Goal: Task Accomplishment & Management: Manage account settings

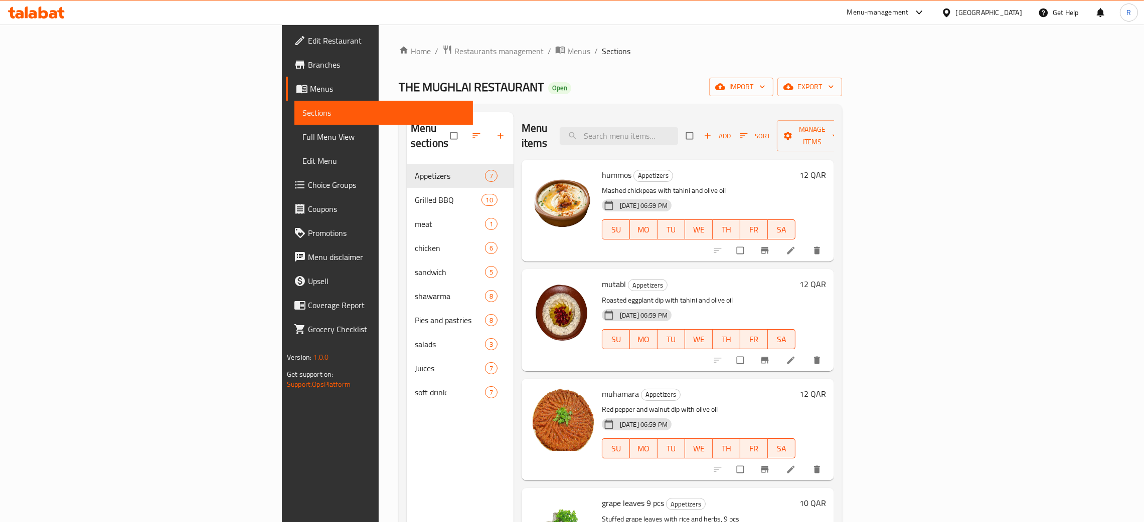
click at [1007, 11] on div "Qatar" at bounding box center [989, 12] width 66 height 11
click at [932, 261] on div "[GEOGRAPHIC_DATA]" at bounding box center [913, 258] width 66 height 11
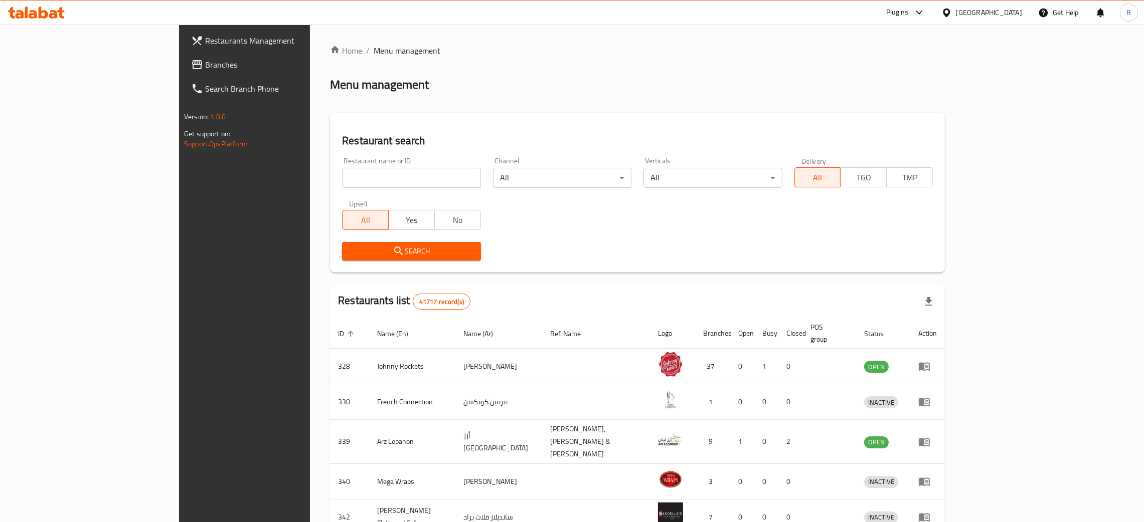
click at [205, 67] on span "Branches" at bounding box center [283, 65] width 157 height 12
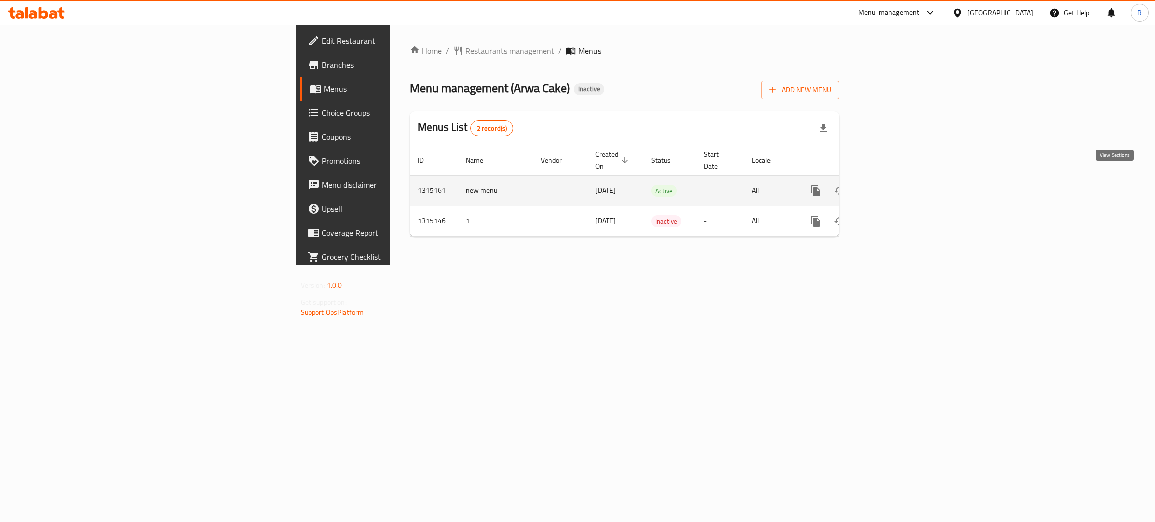
click at [900, 180] on link "enhanced table" at bounding box center [888, 191] width 24 height 24
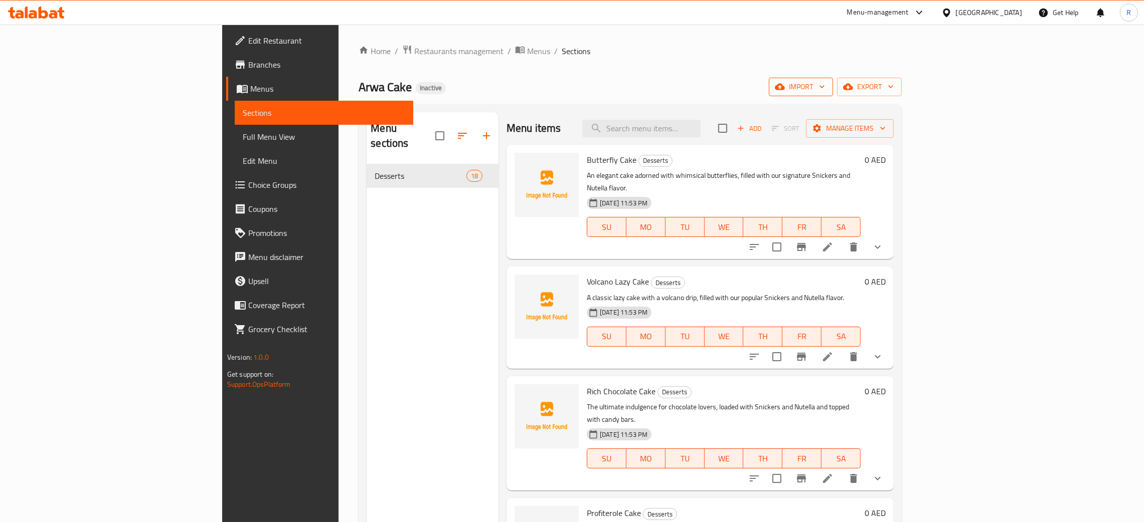
click at [825, 81] on span "import" at bounding box center [801, 87] width 48 height 13
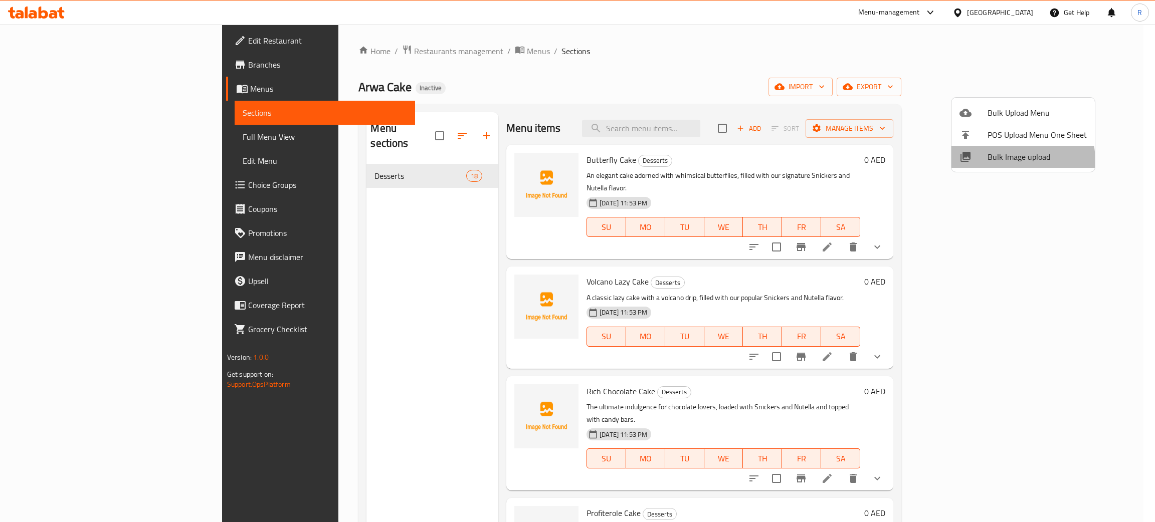
click at [1018, 160] on span "Bulk Image upload" at bounding box center [1037, 157] width 99 height 12
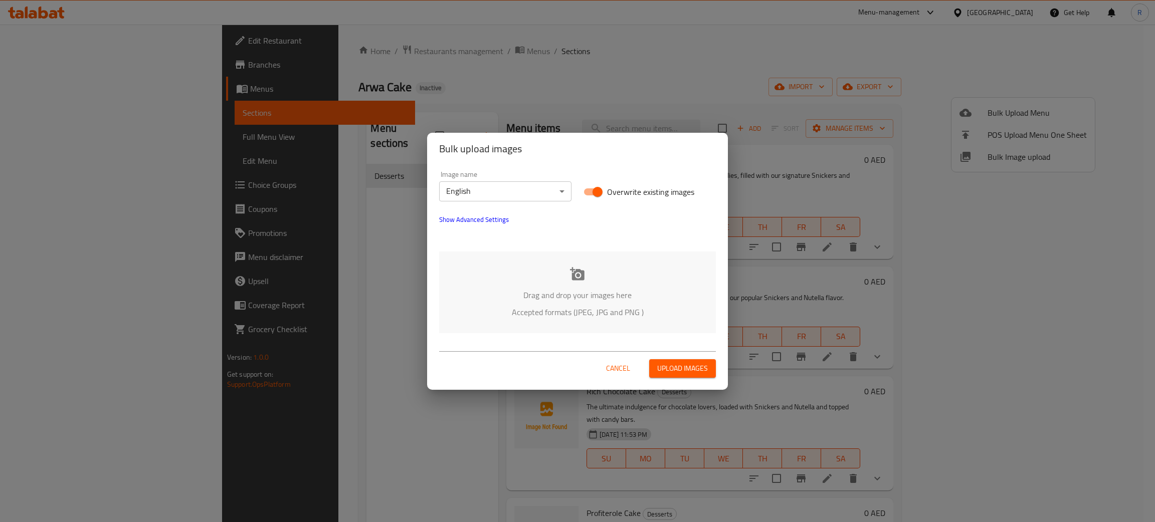
click at [570, 279] on icon at bounding box center [577, 274] width 15 height 15
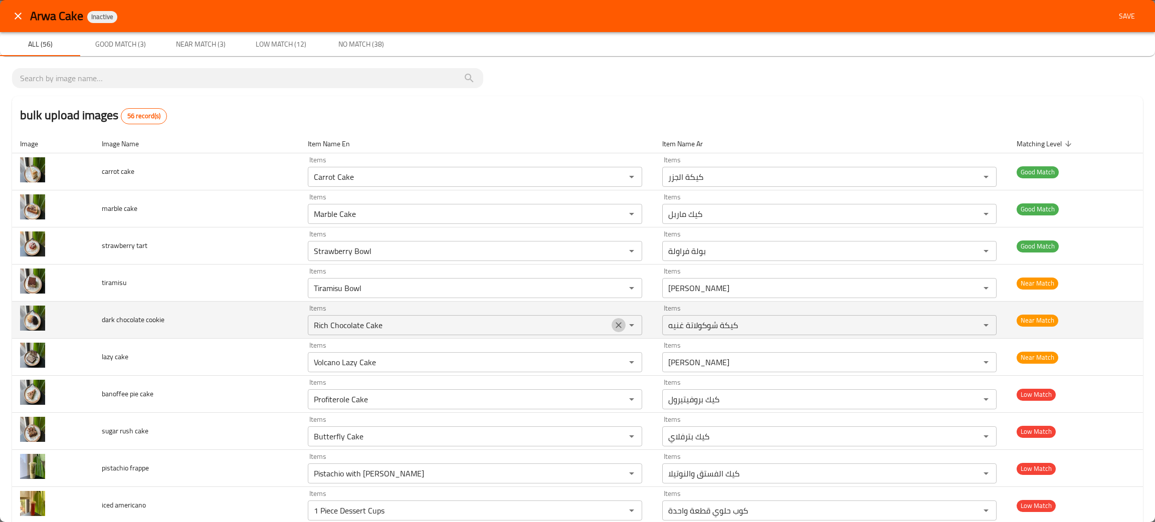
click at [614, 329] on icon "Clear" at bounding box center [619, 325] width 10 height 10
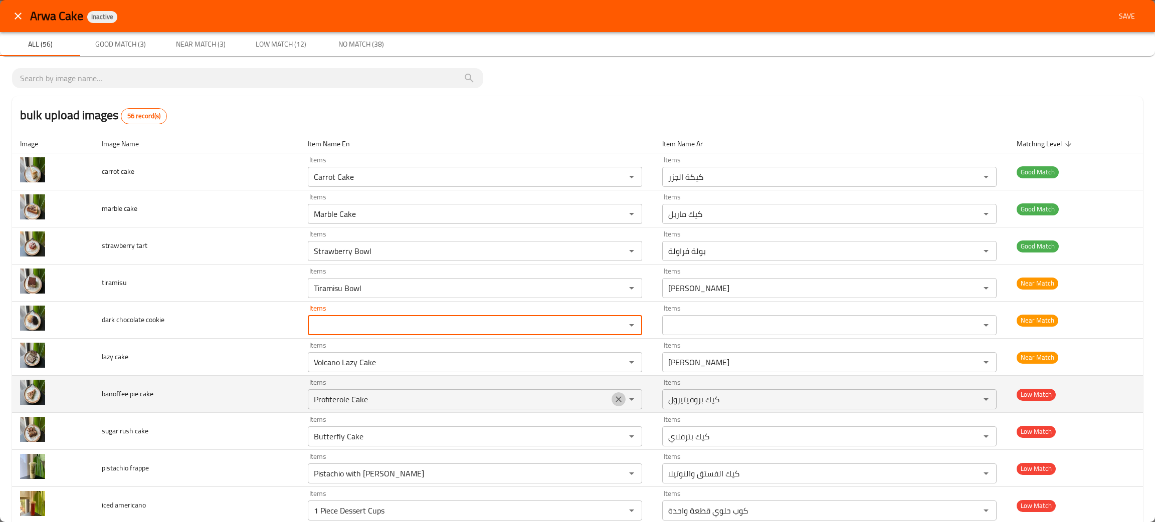
click at [612, 396] on button "Clear" at bounding box center [619, 400] width 14 height 14
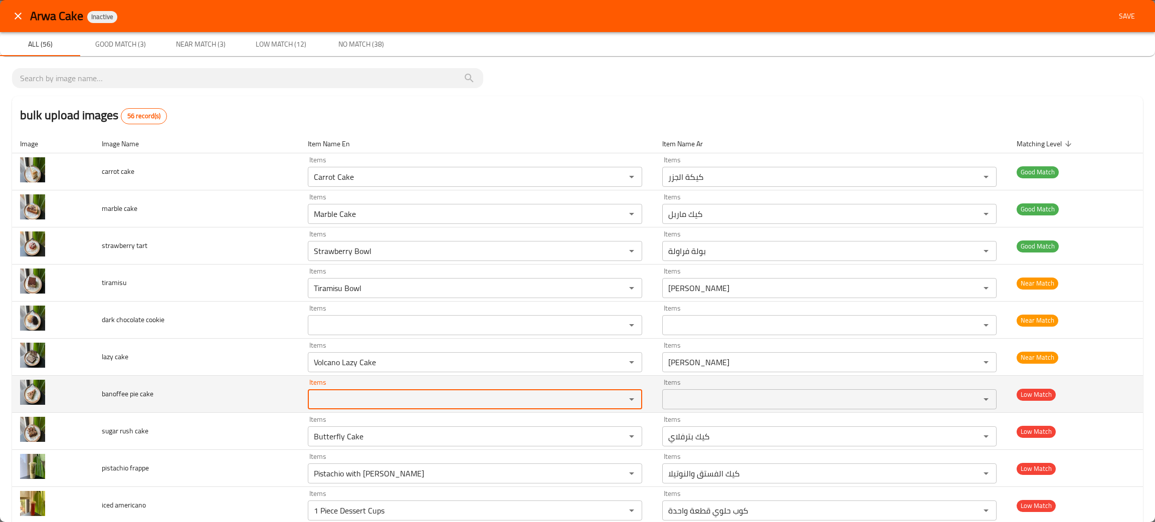
scroll to position [150, 0]
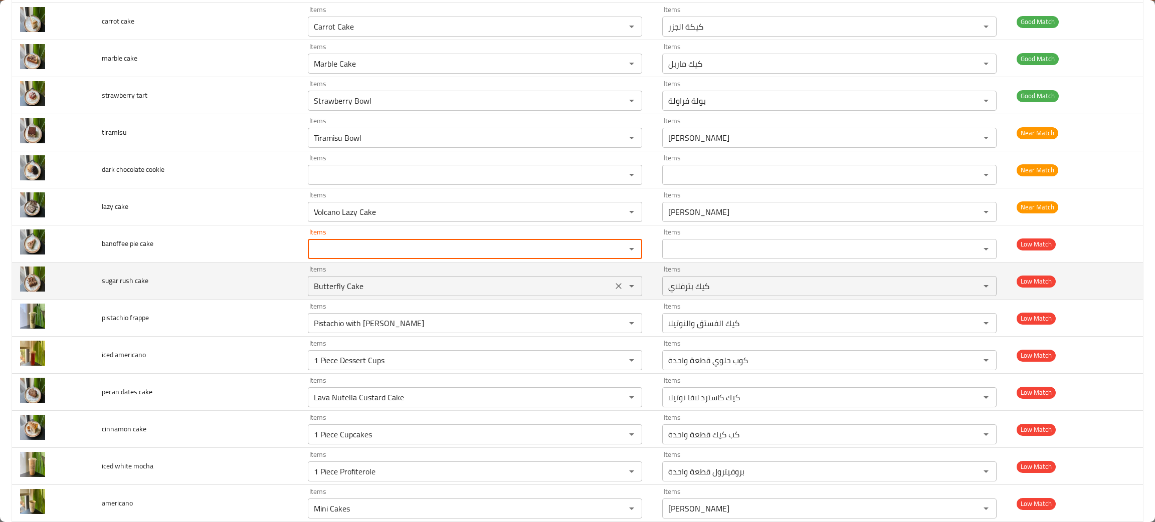
click at [614, 289] on icon "Clear" at bounding box center [619, 286] width 10 height 10
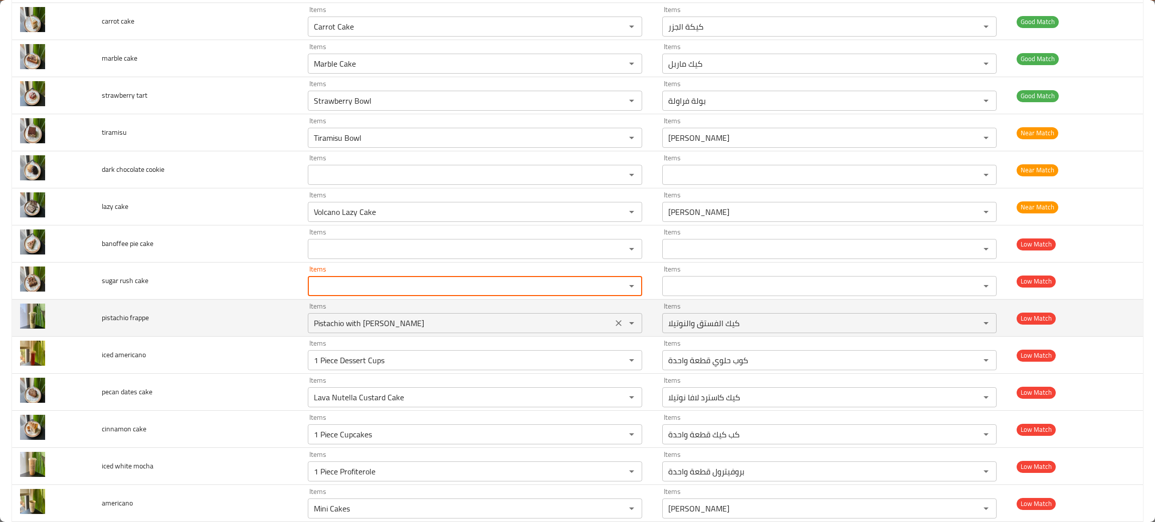
click at [616, 325] on icon "Clear" at bounding box center [619, 323] width 6 height 6
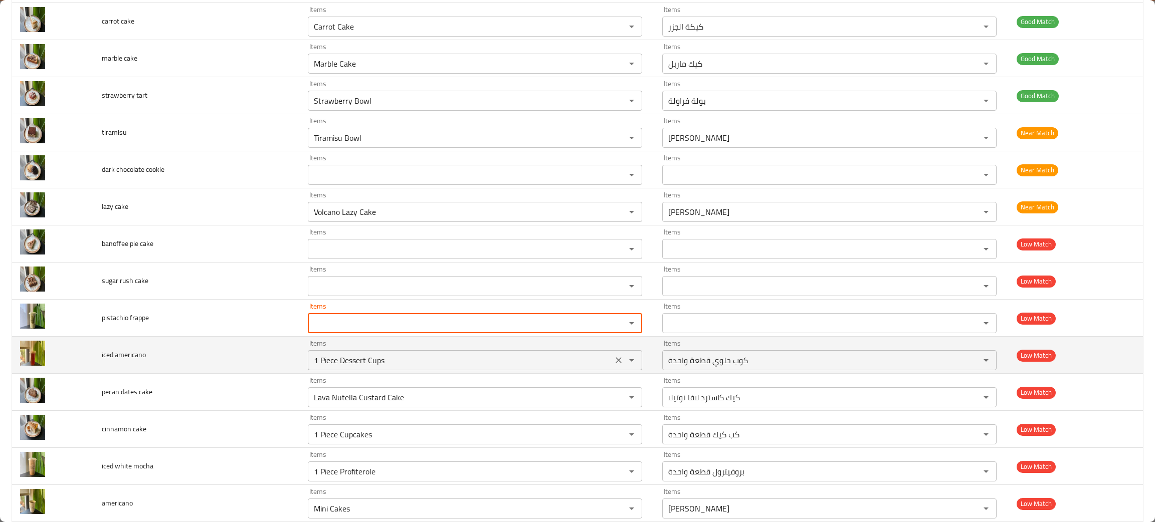
click at [616, 361] on icon "Clear" at bounding box center [619, 361] width 6 height 6
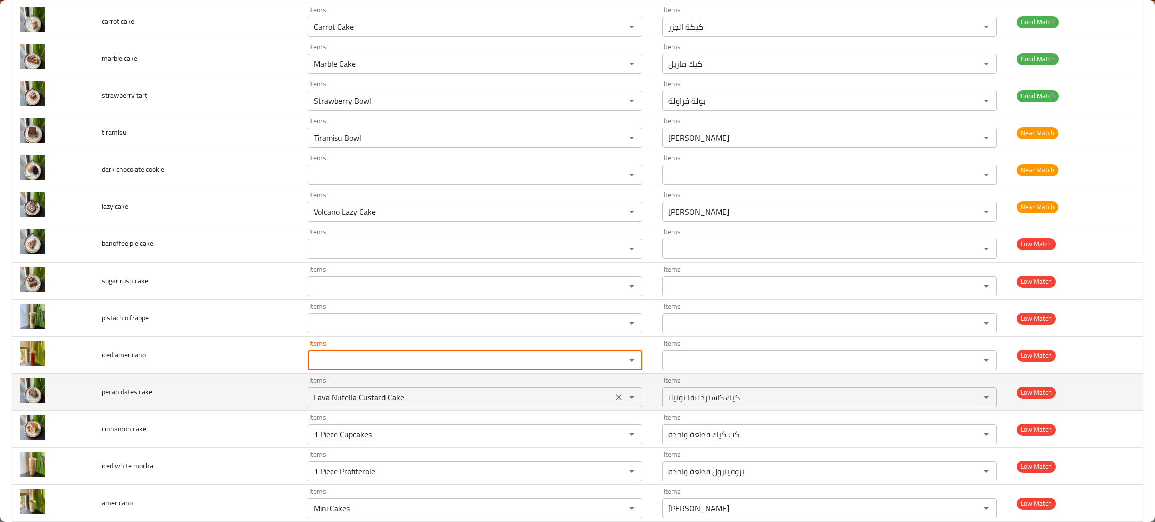
click at [612, 393] on div "enhanced table" at bounding box center [625, 398] width 26 height 14
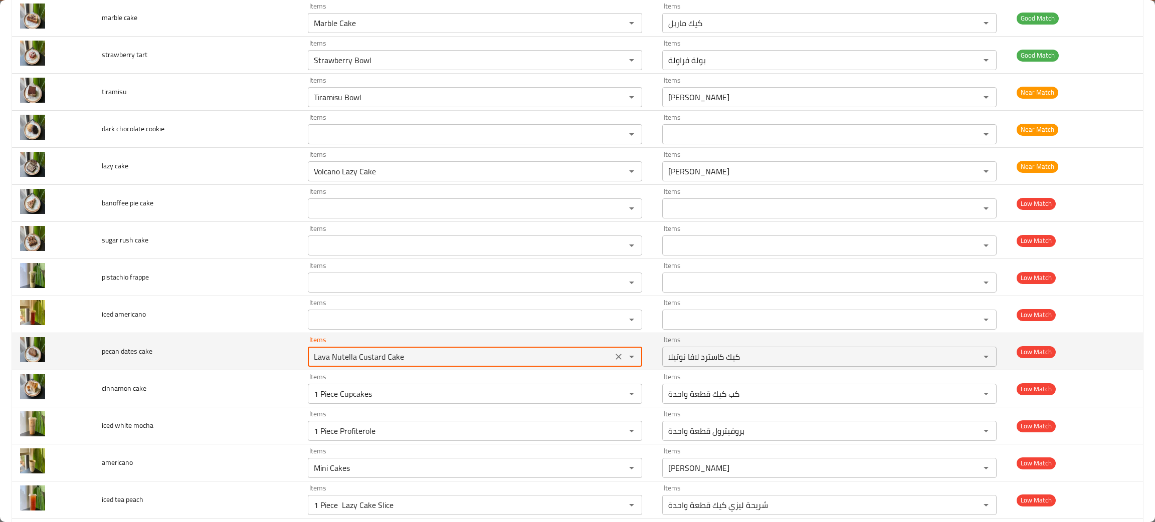
scroll to position [225, 0]
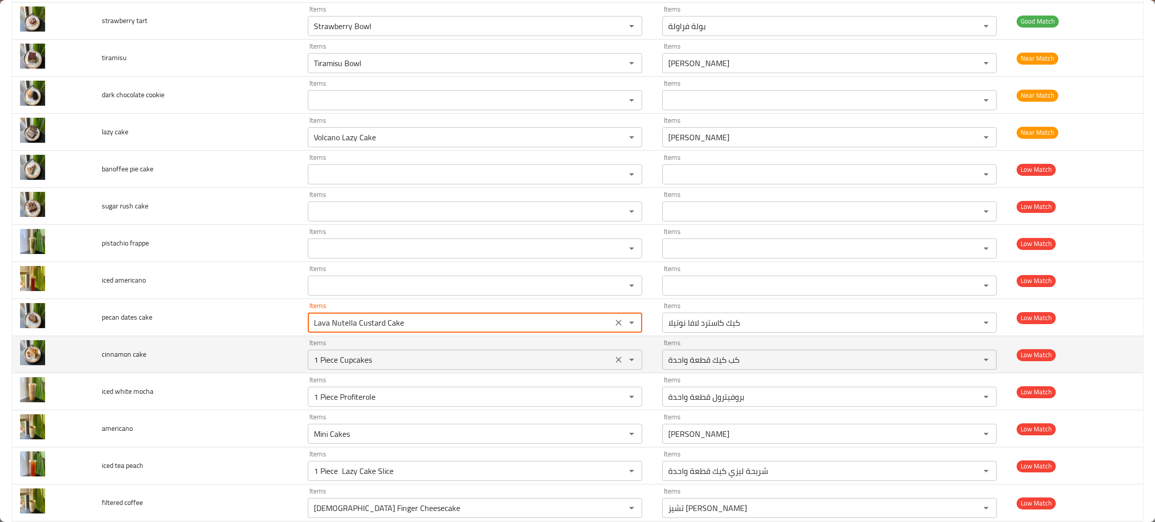
click at [614, 364] on icon "Clear" at bounding box center [619, 360] width 10 height 10
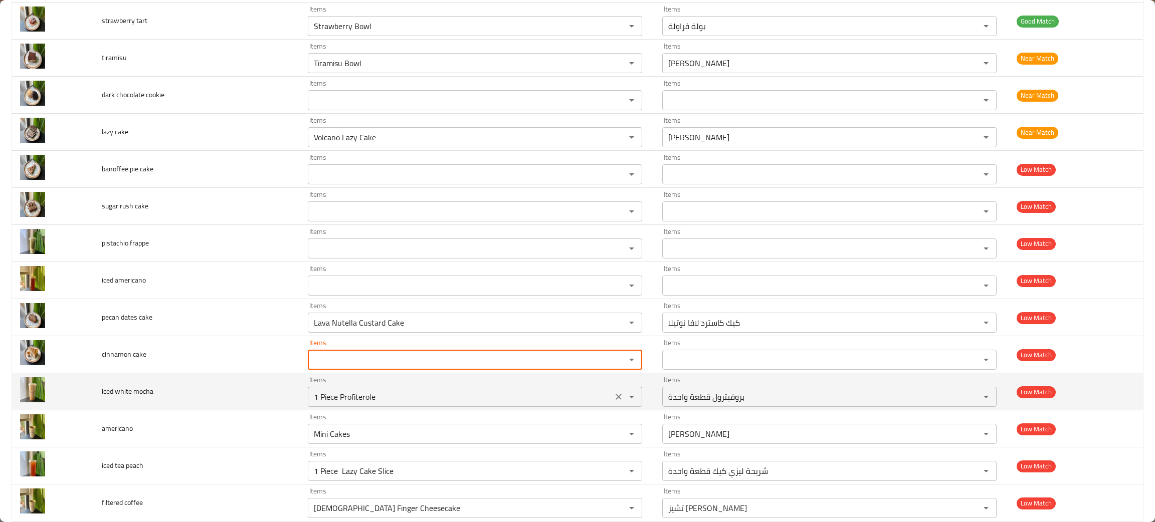
click at [614, 399] on icon "Clear" at bounding box center [619, 397] width 10 height 10
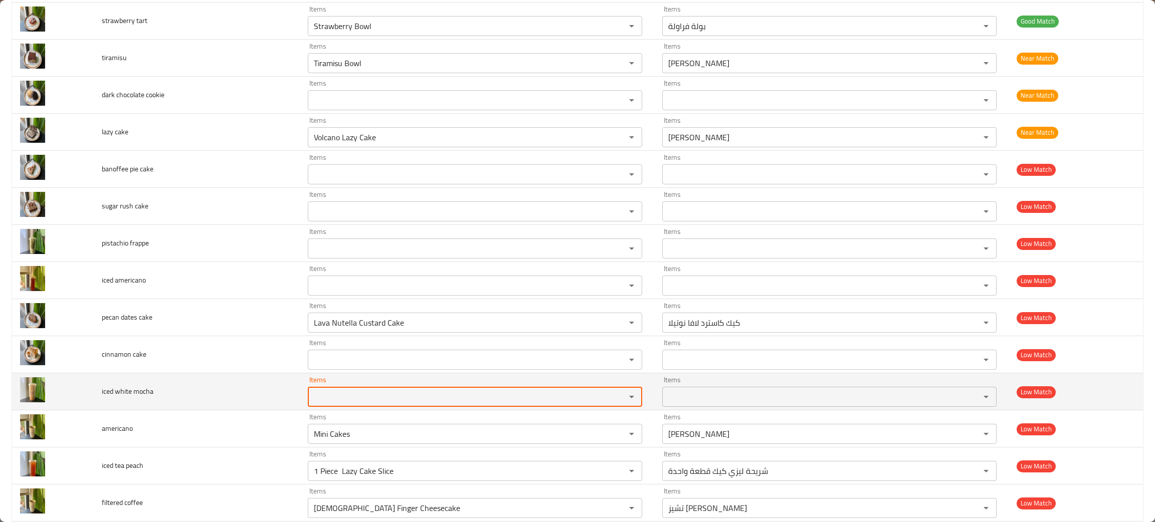
scroll to position [376, 0]
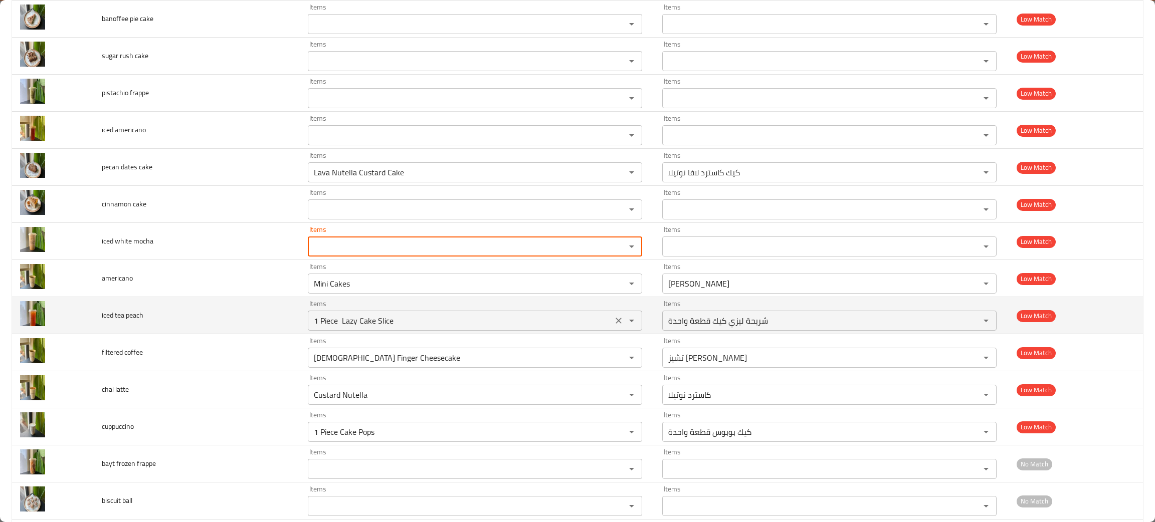
click at [612, 320] on button "Clear" at bounding box center [619, 321] width 14 height 14
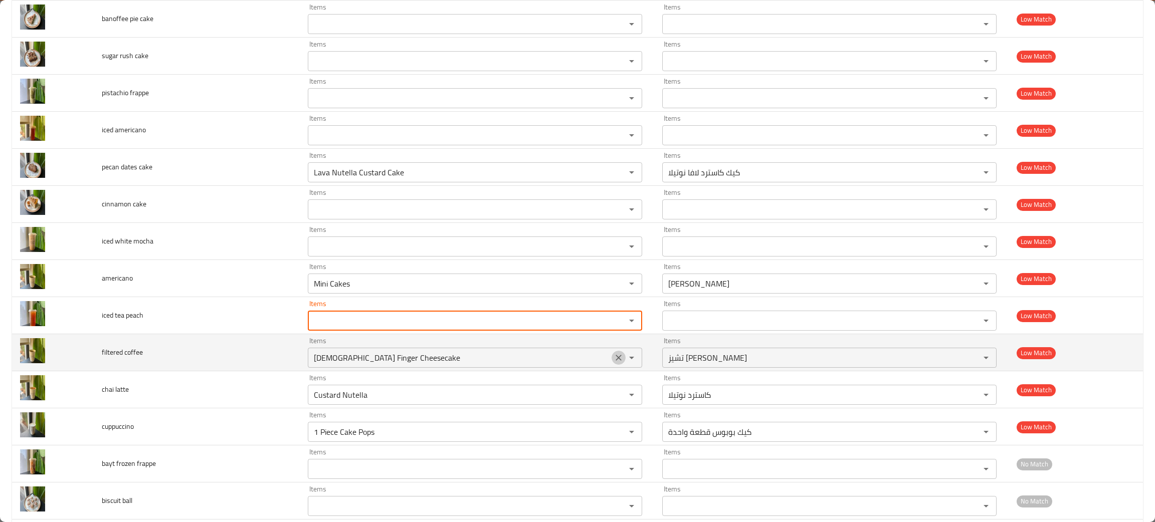
click at [614, 363] on icon "Clear" at bounding box center [619, 358] width 10 height 10
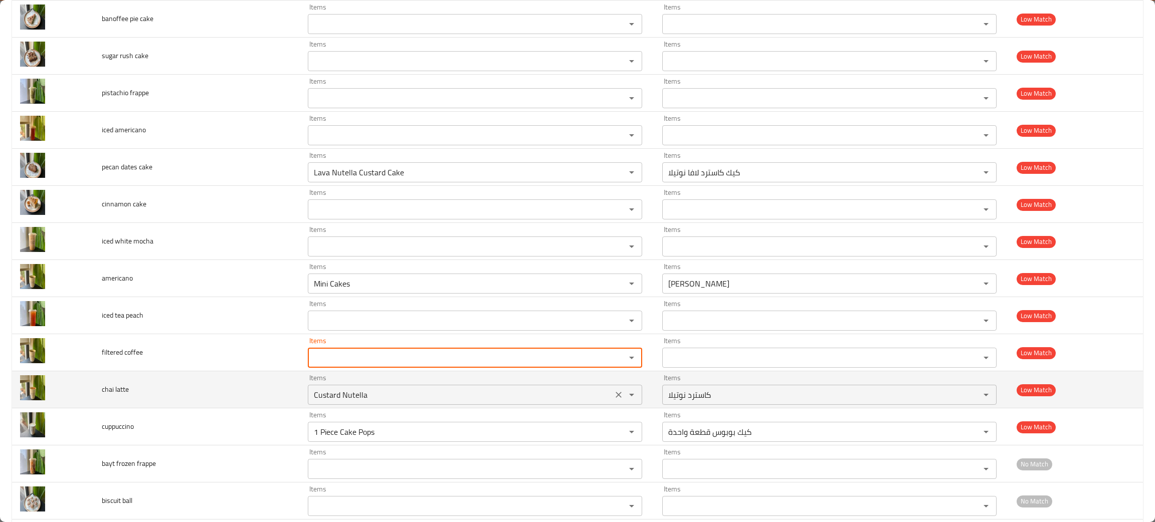
click at [614, 392] on icon "Clear" at bounding box center [619, 395] width 10 height 10
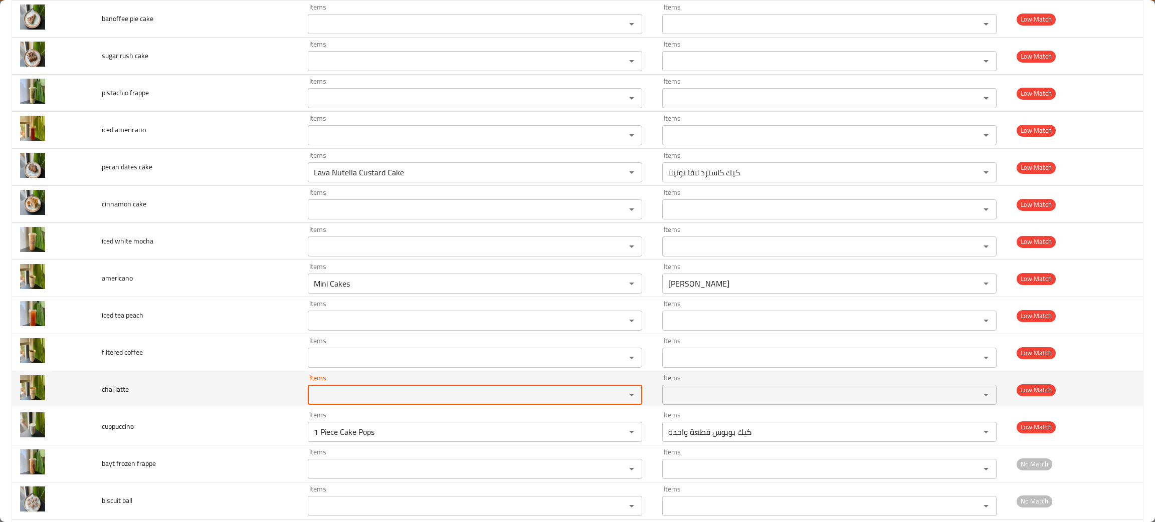
scroll to position [526, 0]
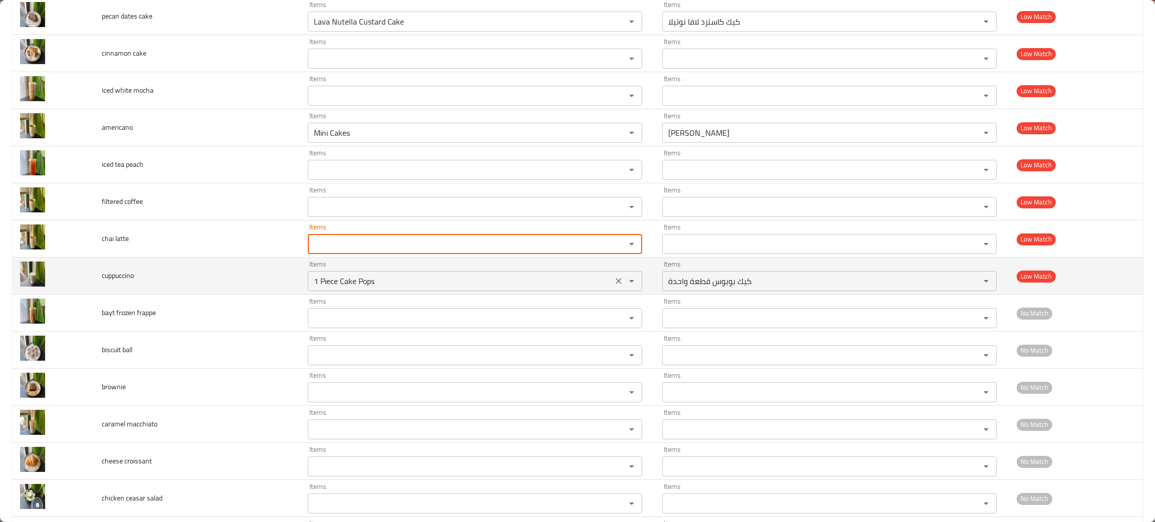
click at [616, 284] on icon "Clear" at bounding box center [619, 281] width 6 height 6
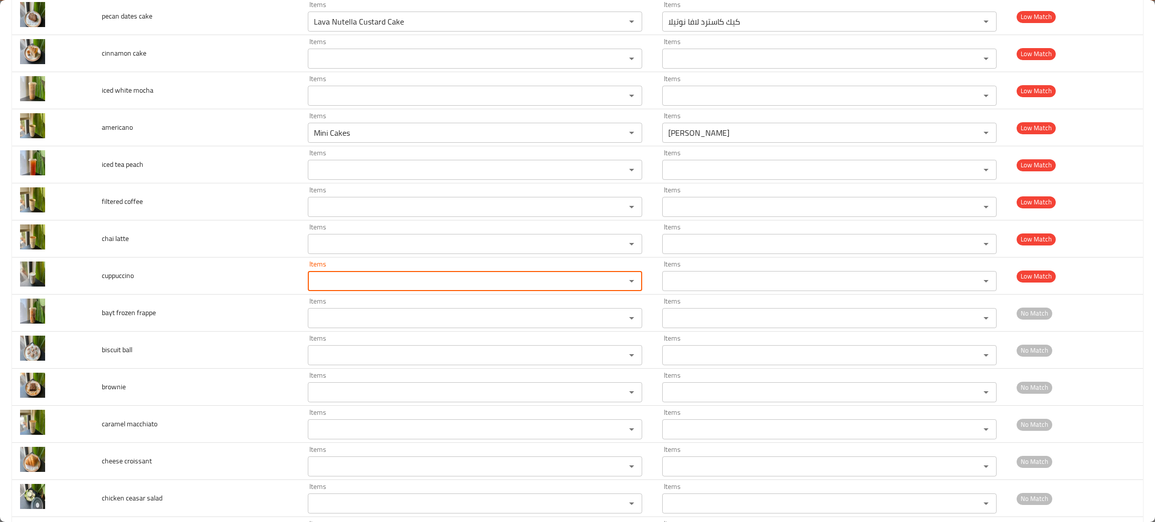
scroll to position [0, 0]
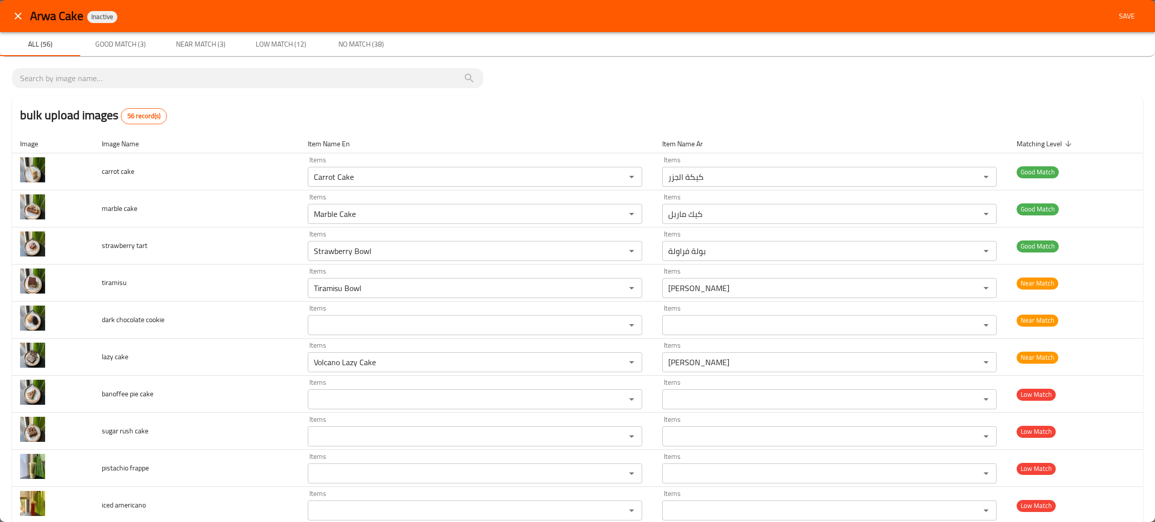
click at [1120, 14] on span "Save" at bounding box center [1127, 16] width 24 height 13
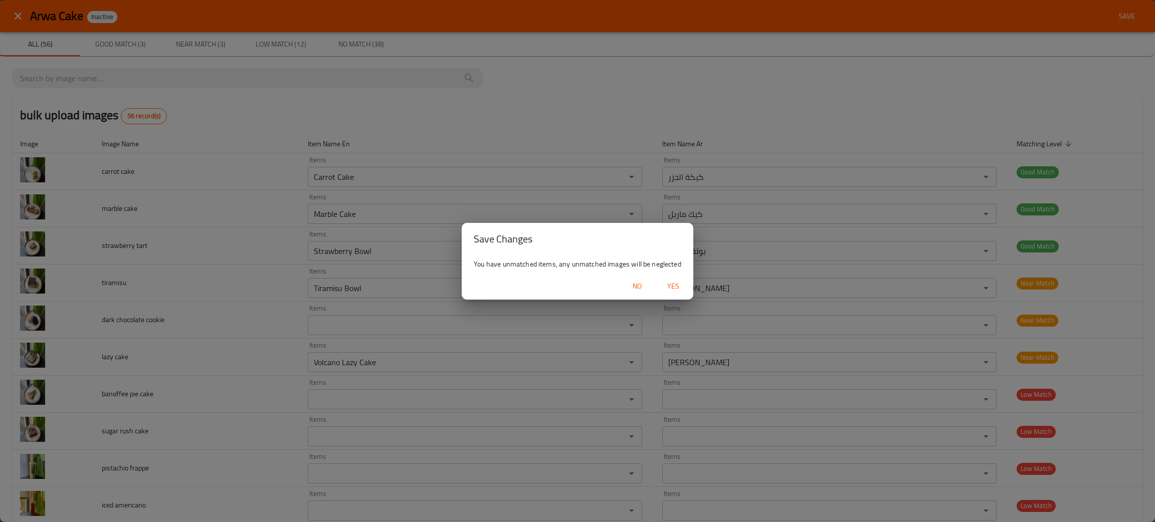
click at [669, 287] on span "Yes" at bounding box center [673, 286] width 24 height 13
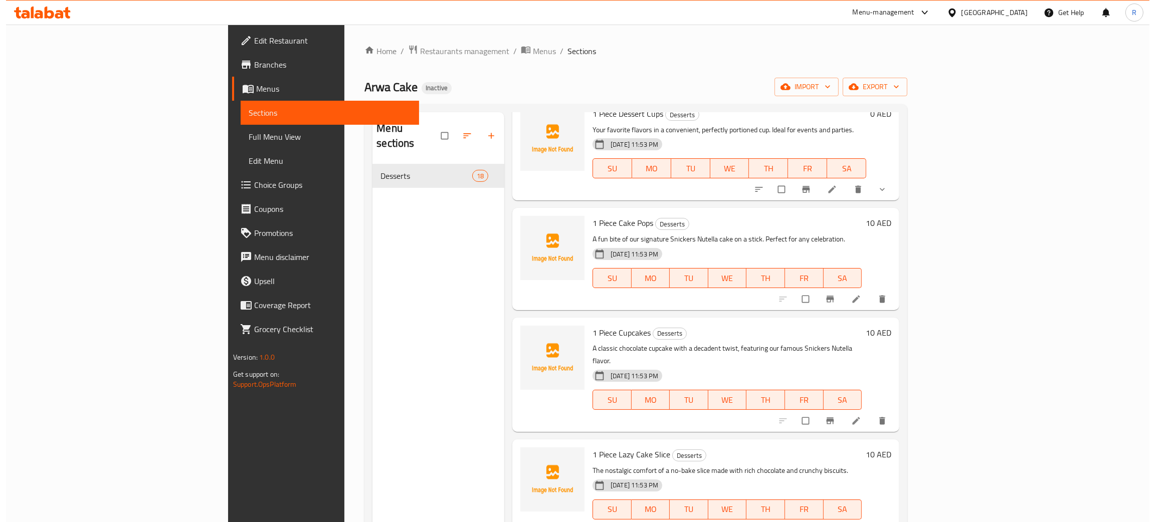
scroll to position [1397, 0]
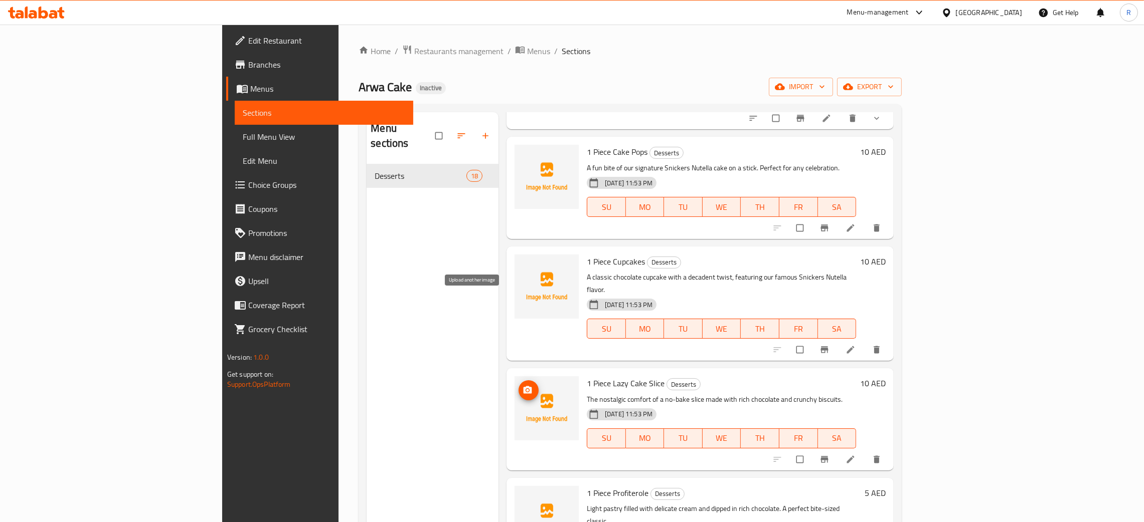
click at [523, 387] on icon "upload picture" at bounding box center [527, 391] width 9 height 8
click at [825, 87] on span "import" at bounding box center [801, 87] width 48 height 13
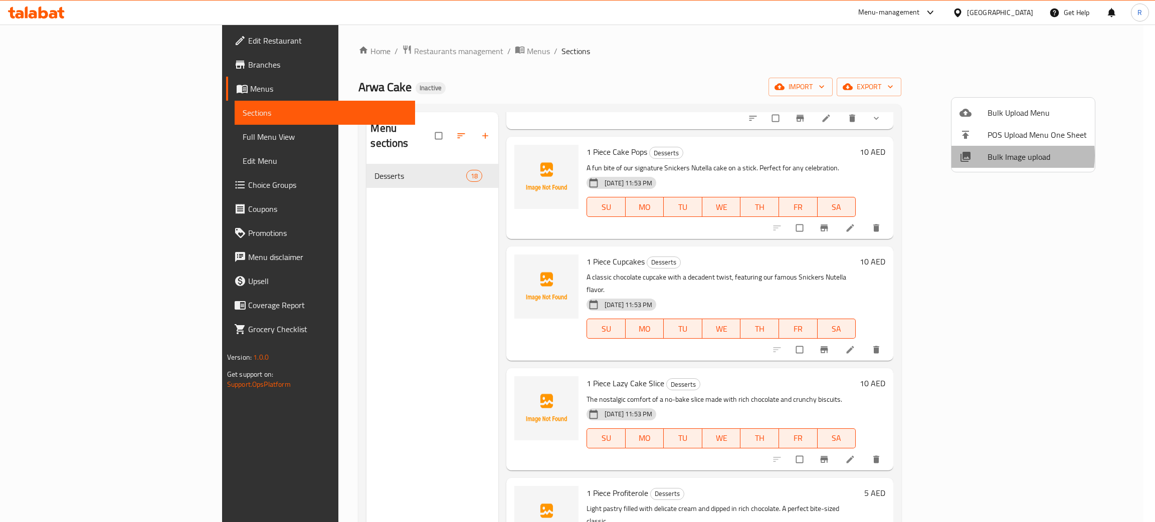
click at [998, 155] on span "Bulk Image upload" at bounding box center [1037, 157] width 99 height 12
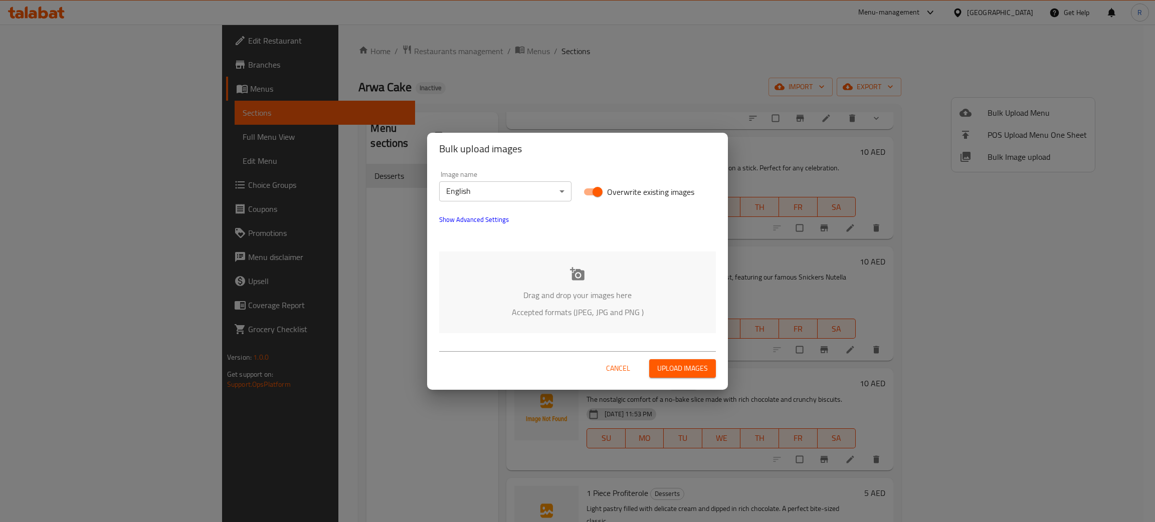
click at [577, 285] on div "Drag and drop your images here Accepted formats (JPEG, JPG and PNG )" at bounding box center [577, 293] width 277 height 82
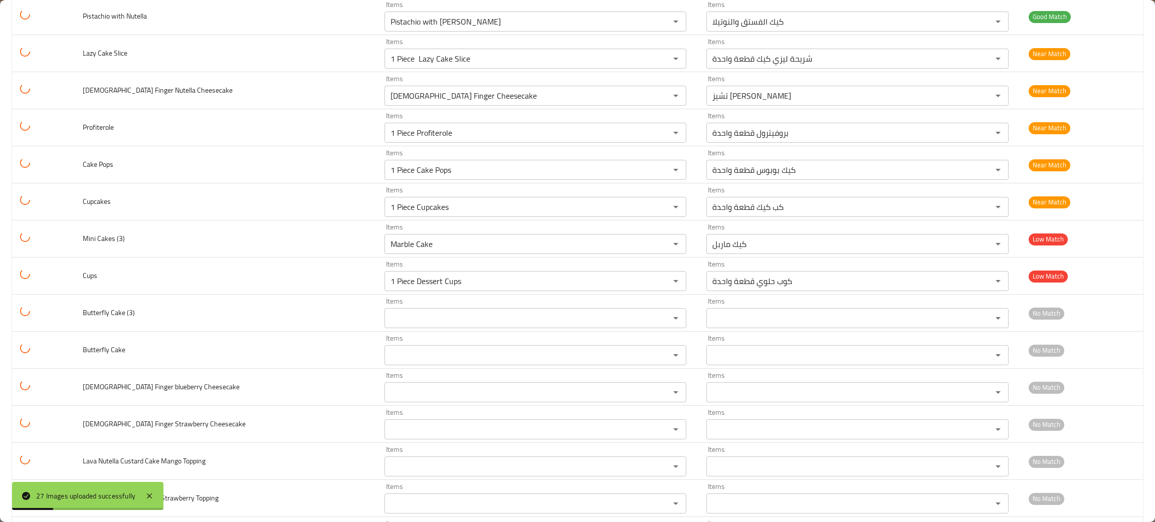
scroll to position [301, 0]
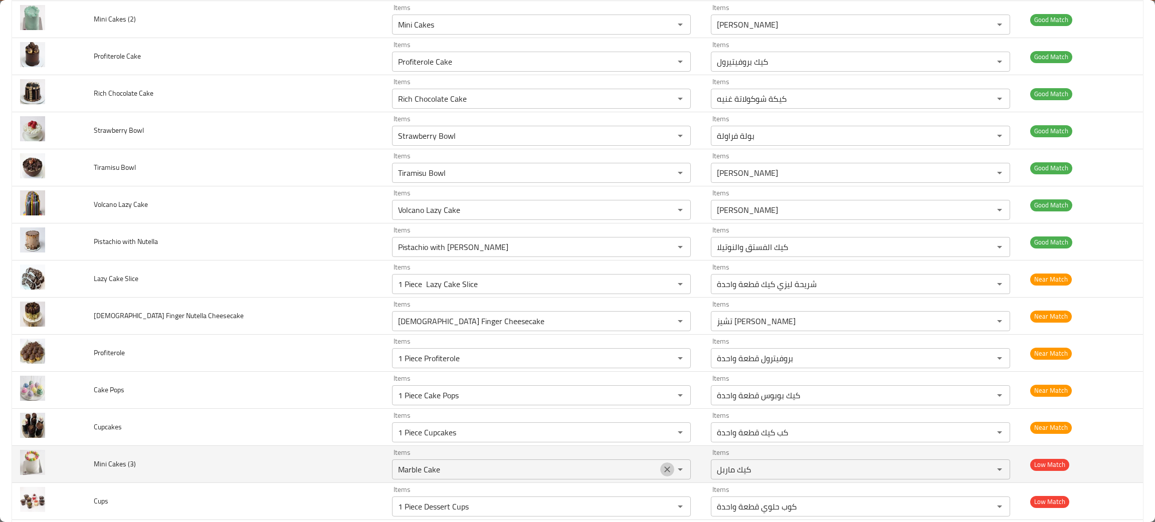
click at [662, 474] on icon "Clear" at bounding box center [667, 470] width 10 height 10
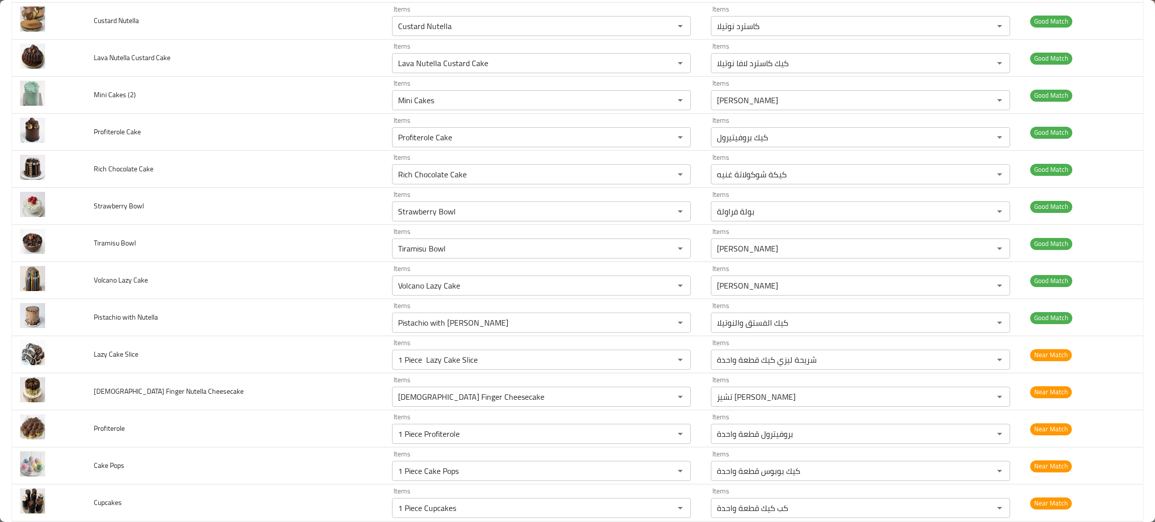
scroll to position [0, 0]
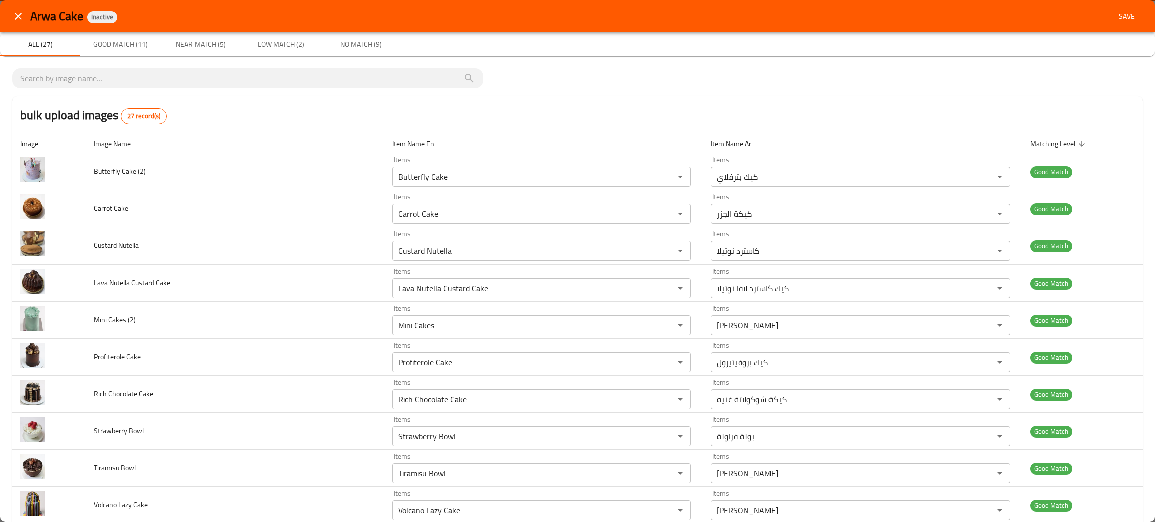
click at [1115, 21] on span "Save" at bounding box center [1127, 16] width 24 height 13
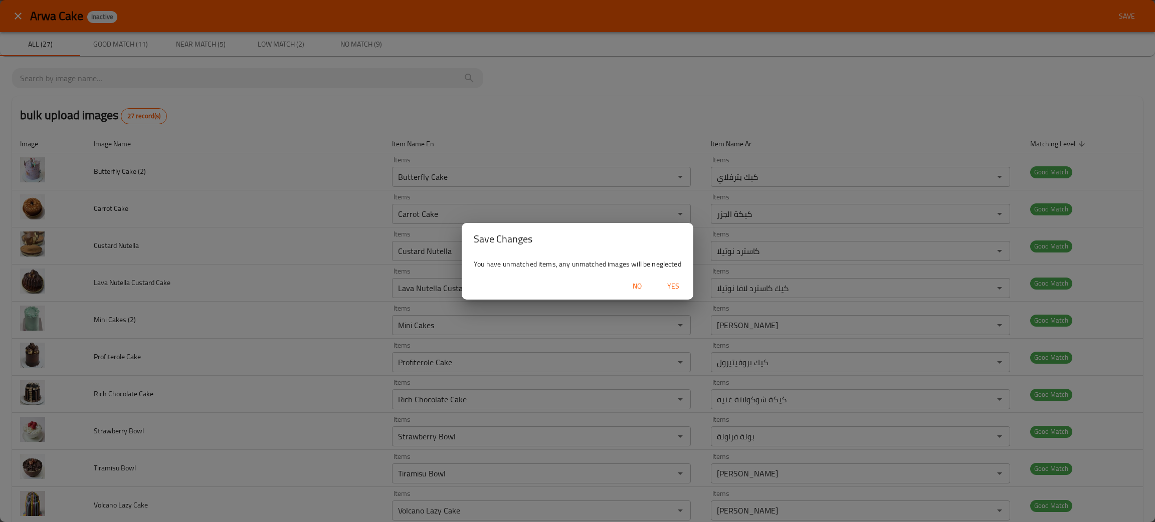
click at [670, 285] on span "Yes" at bounding box center [673, 286] width 24 height 13
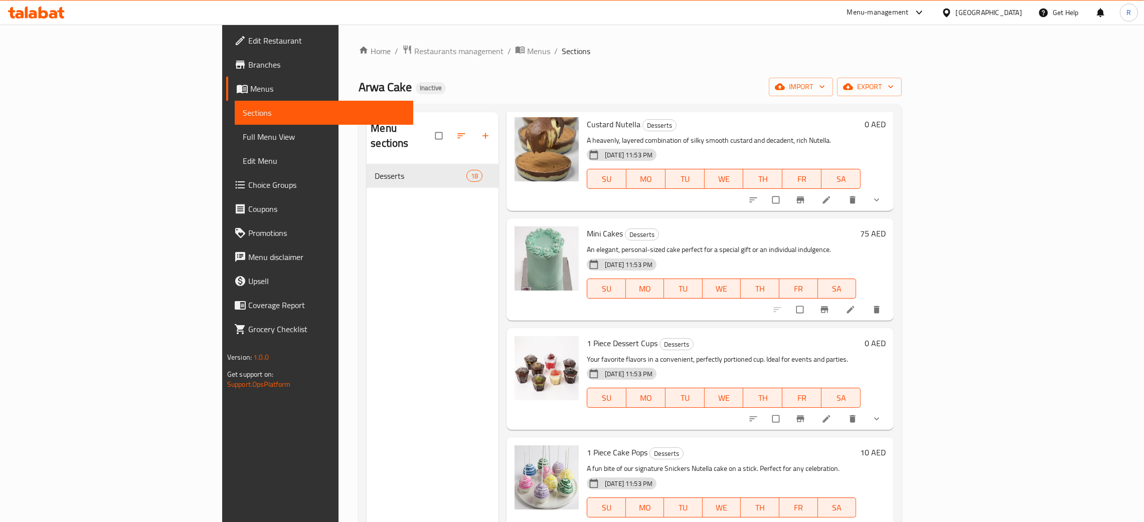
scroll to position [645, 0]
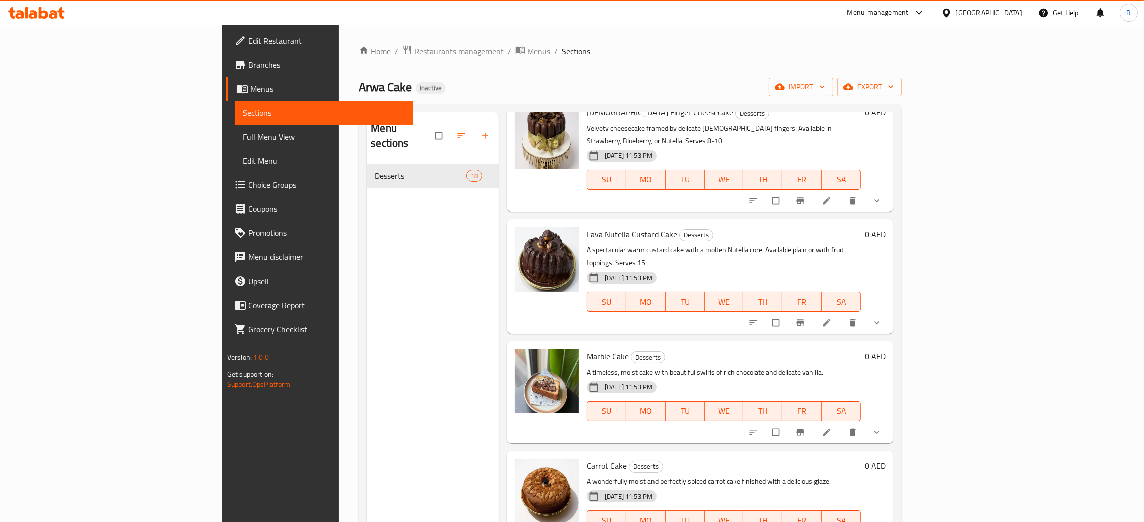
click at [414, 54] on span "Restaurants management" at bounding box center [458, 51] width 89 height 12
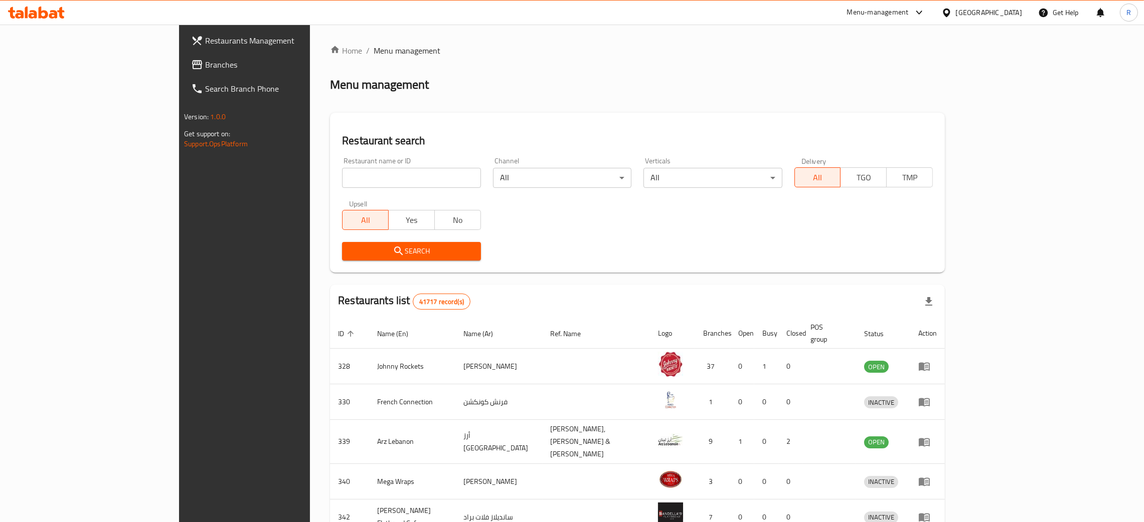
click at [205, 69] on span "Branches" at bounding box center [283, 65] width 157 height 12
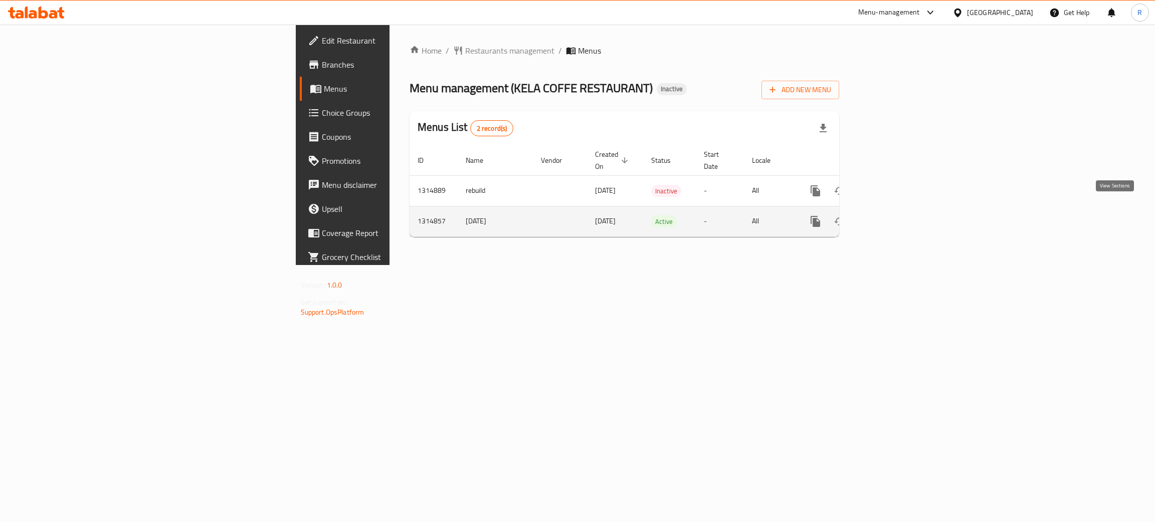
click at [894, 216] on icon "enhanced table" at bounding box center [888, 222] width 12 height 12
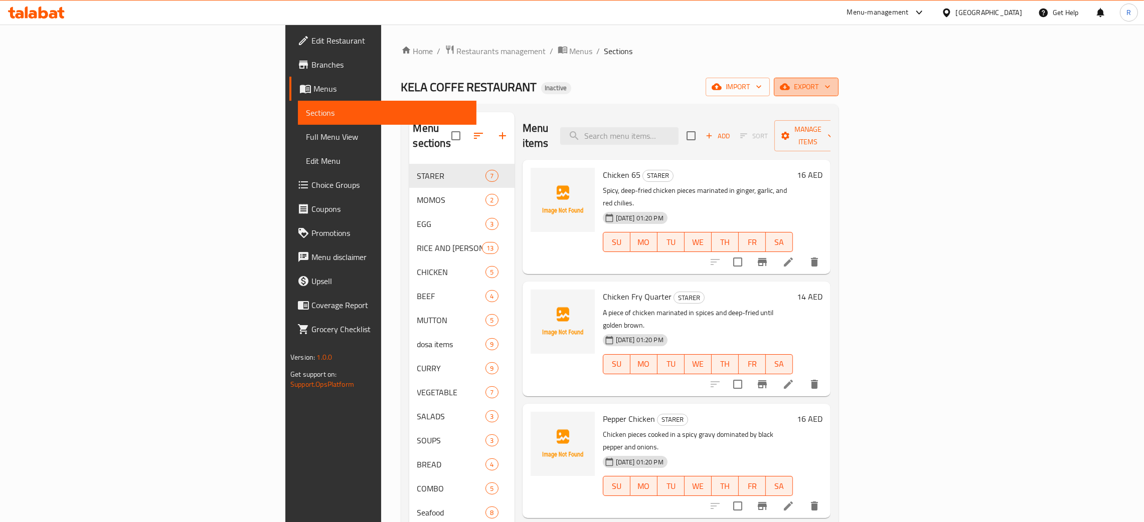
click at [830, 87] on span "export" at bounding box center [806, 87] width 49 height 13
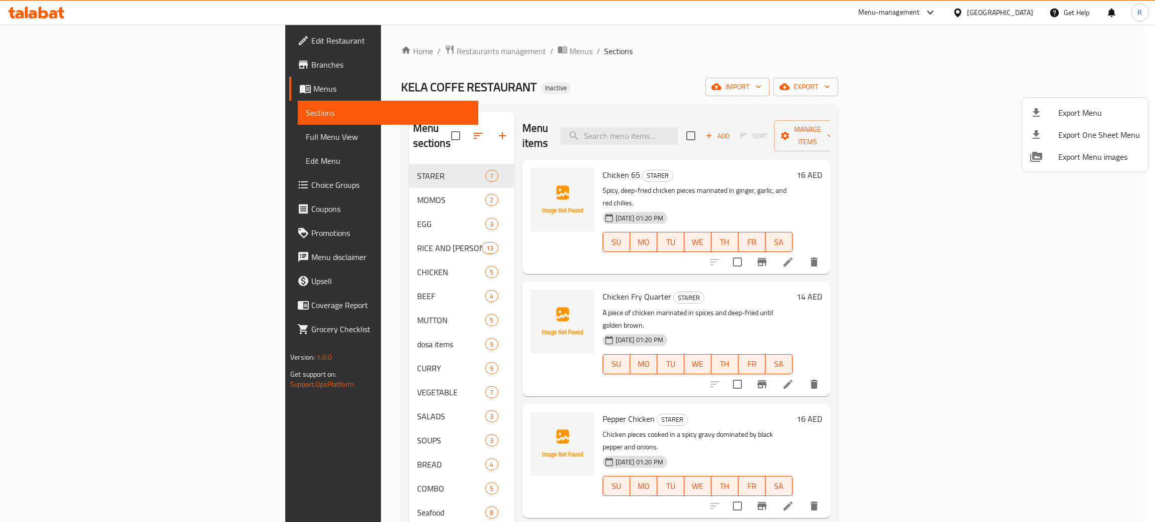
click at [1036, 61] on div at bounding box center [577, 261] width 1155 height 522
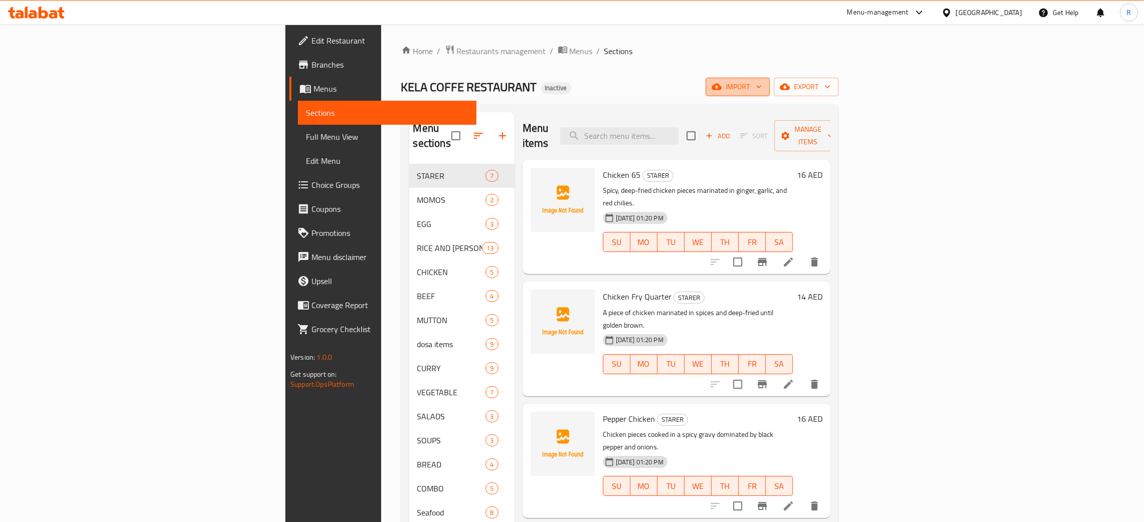
click at [762, 90] on span "import" at bounding box center [738, 87] width 48 height 13
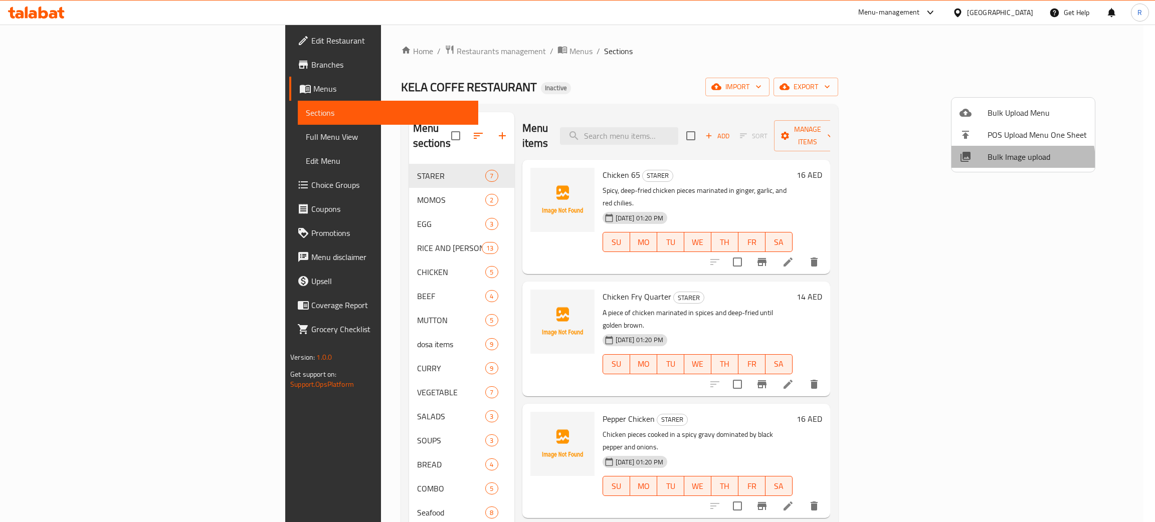
click at [1009, 161] on span "Bulk Image upload" at bounding box center [1037, 157] width 99 height 12
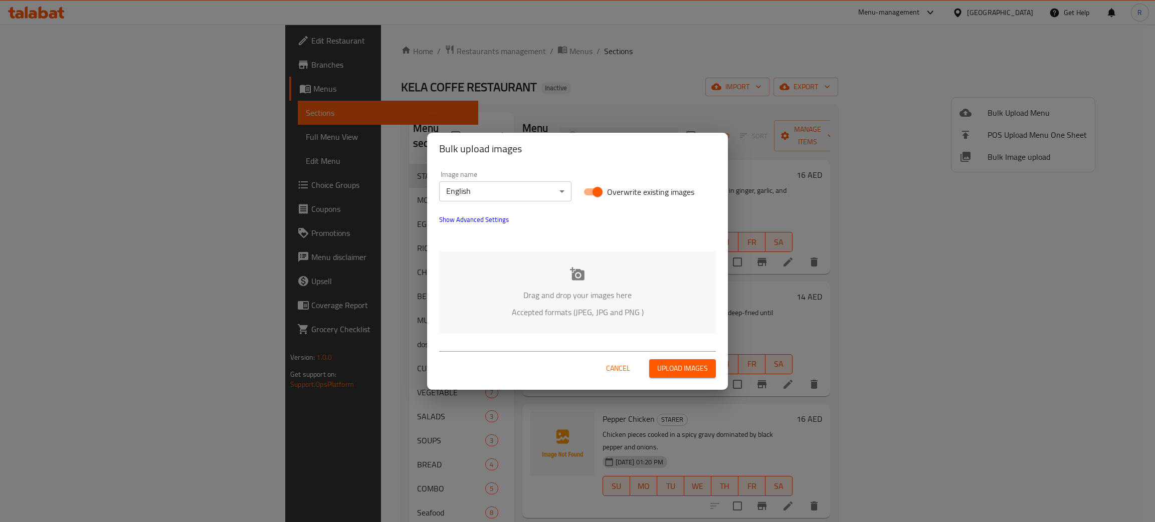
click at [577, 276] on icon at bounding box center [577, 273] width 15 height 13
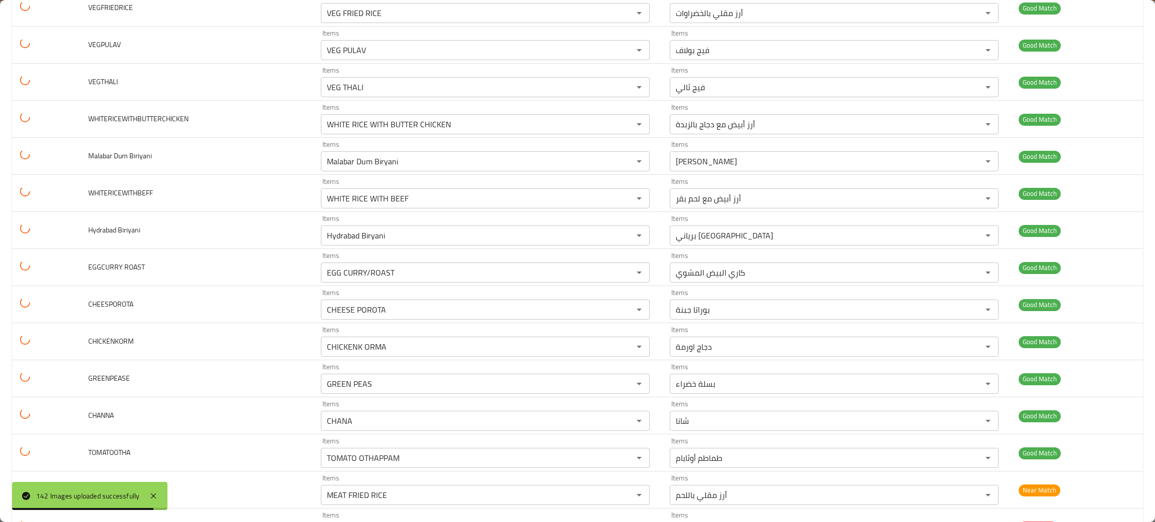
scroll to position [4287, 0]
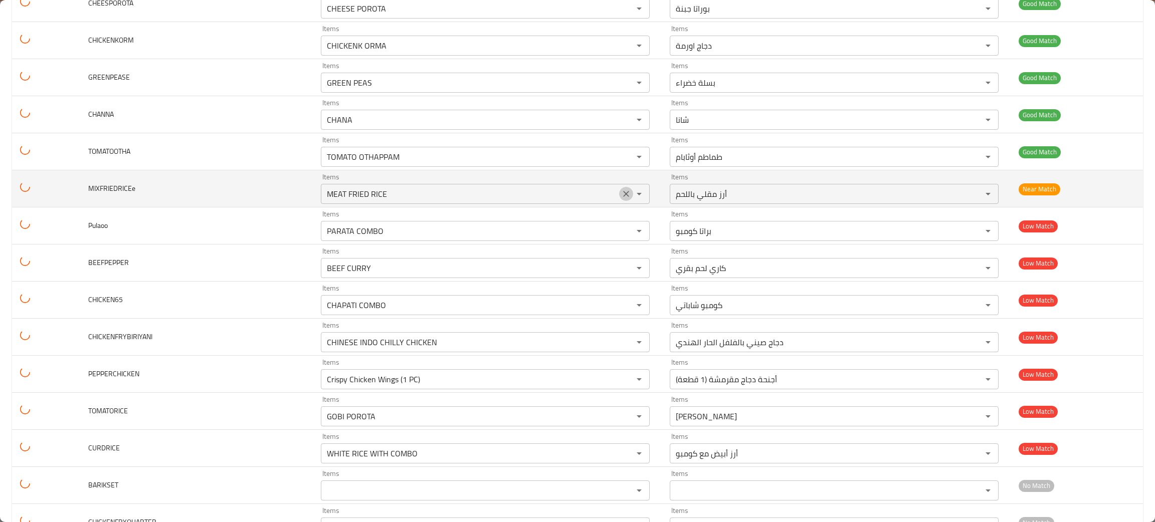
click at [619, 200] on button "Clear" at bounding box center [626, 194] width 14 height 14
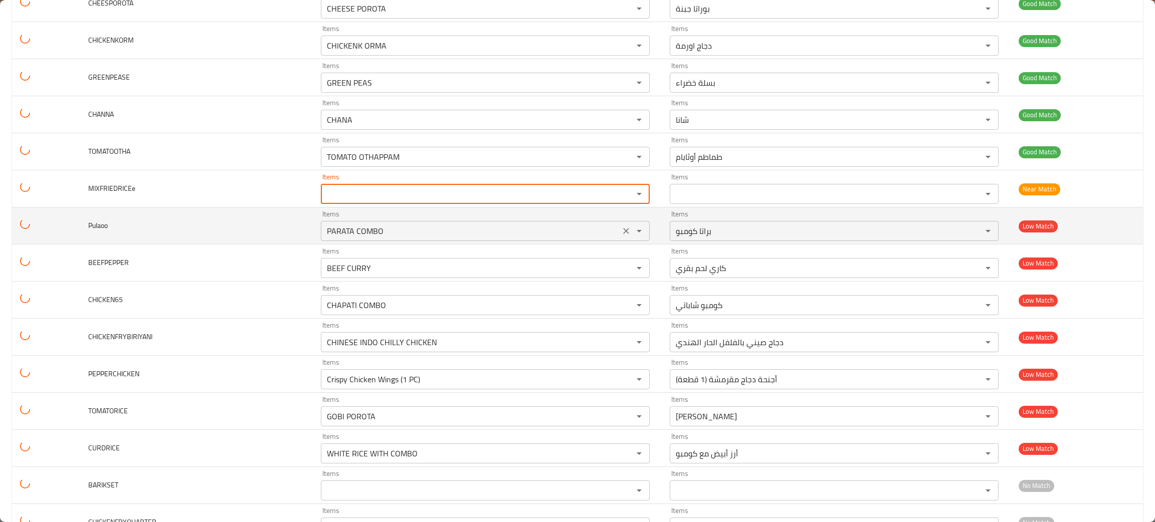
click at [622, 236] on icon "Clear" at bounding box center [626, 231] width 10 height 10
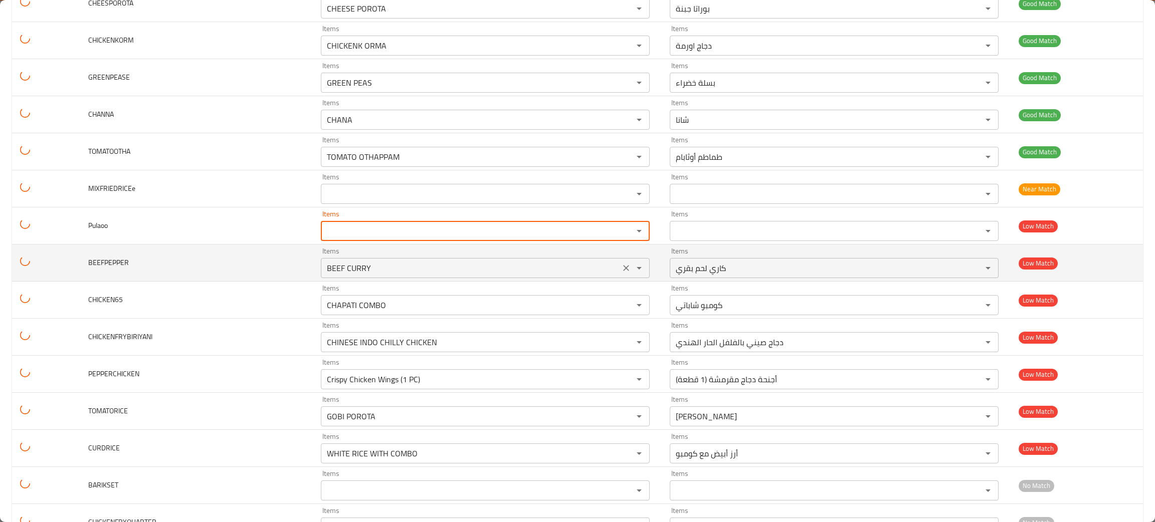
click at [624, 273] on icon "Clear" at bounding box center [626, 268] width 10 height 10
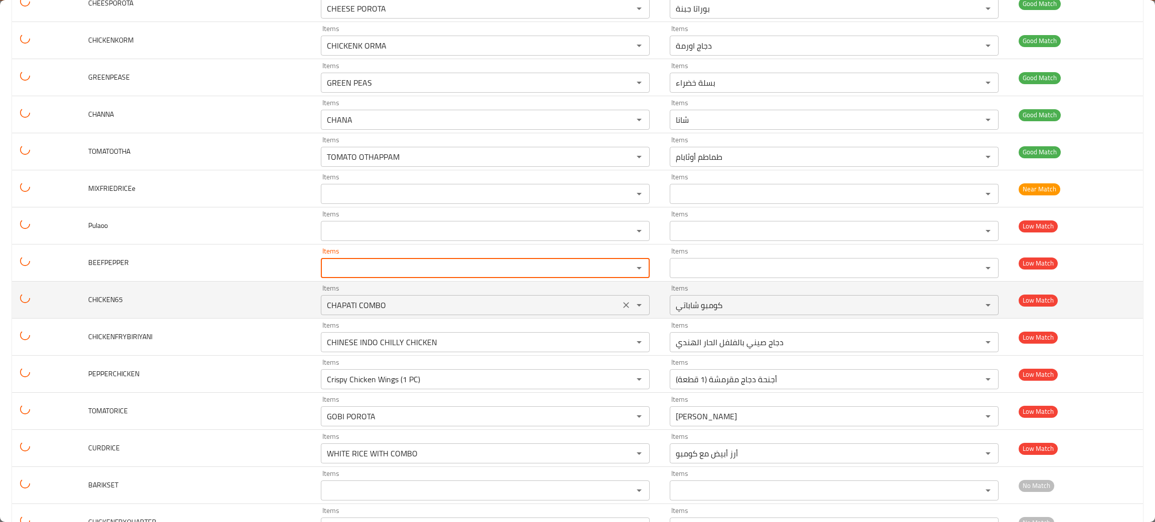
click at [621, 310] on icon "Clear" at bounding box center [626, 305] width 10 height 10
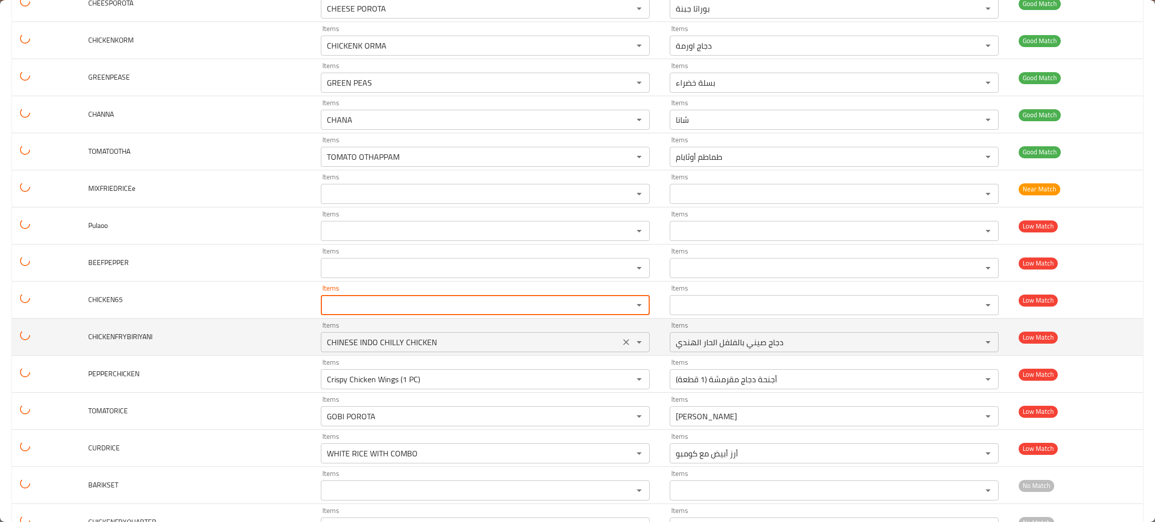
click at [623, 345] on icon "Clear" at bounding box center [626, 342] width 6 height 6
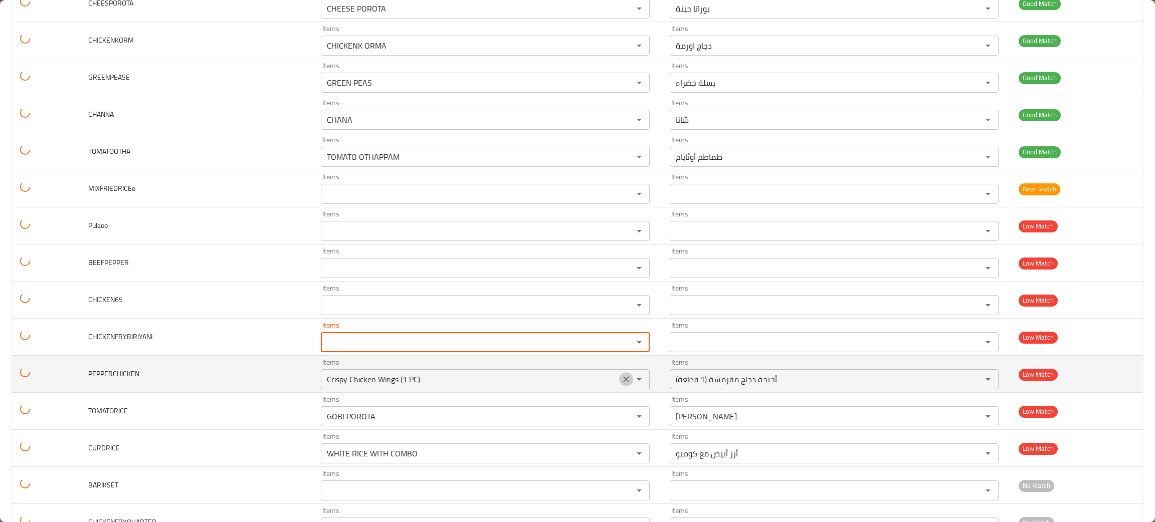
click at [621, 385] on icon "Clear" at bounding box center [626, 380] width 10 height 10
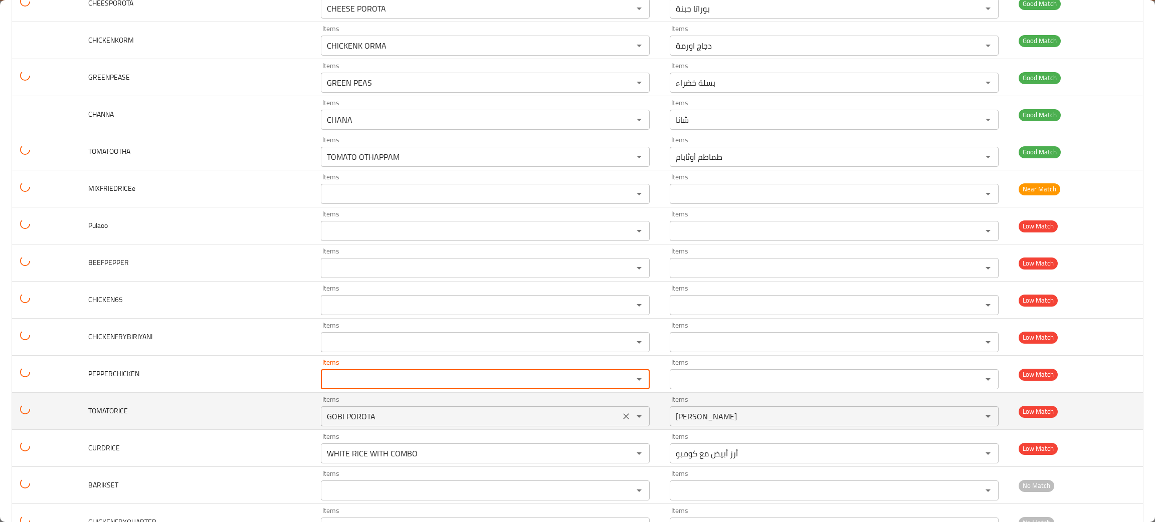
click at [621, 422] on icon "Clear" at bounding box center [626, 417] width 10 height 10
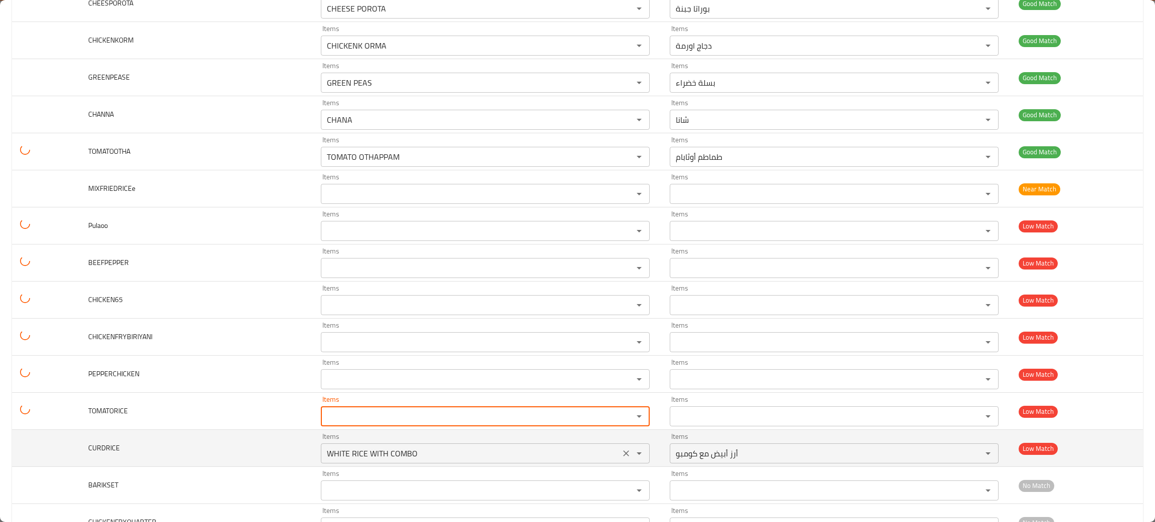
click at [624, 457] on icon "Clear" at bounding box center [626, 454] width 6 height 6
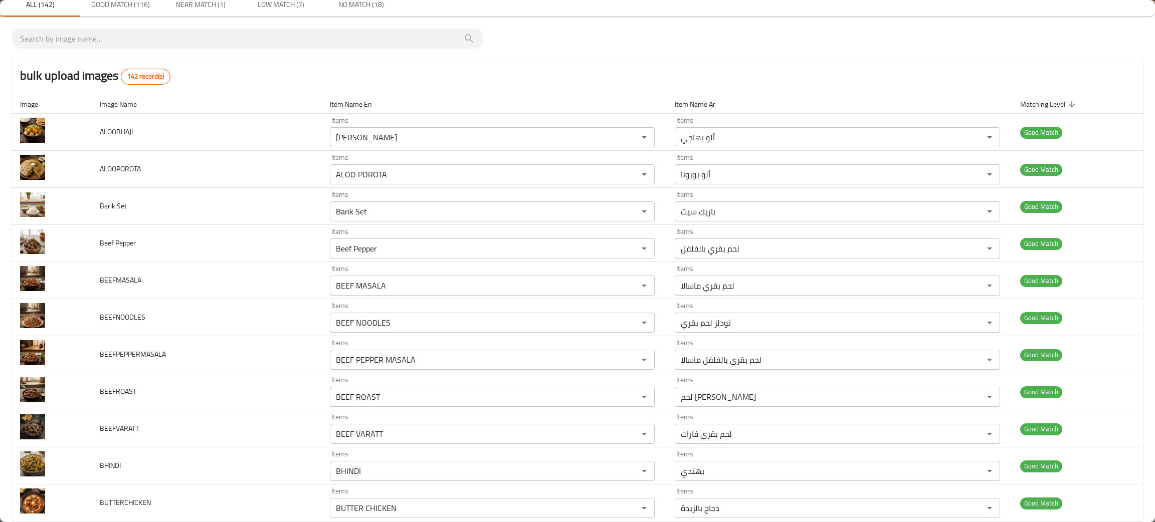
scroll to position [0, 0]
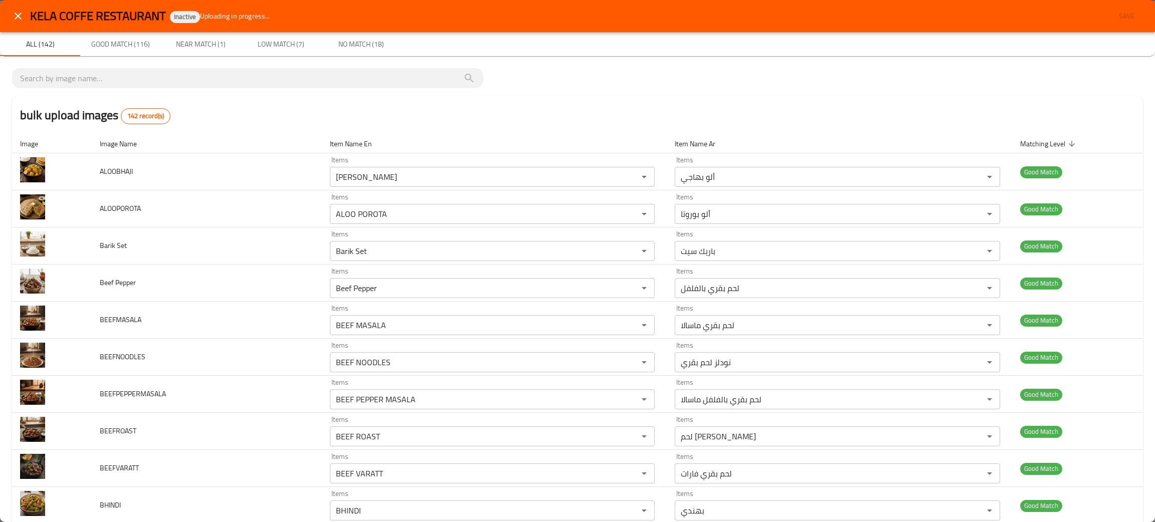
click at [1115, 15] on div "KELA COFFE RESTAURANT Inactive Uploading in progress... Save" at bounding box center [586, 16] width 1113 height 19
click at [1120, 18] on span "Save" at bounding box center [1127, 16] width 24 height 13
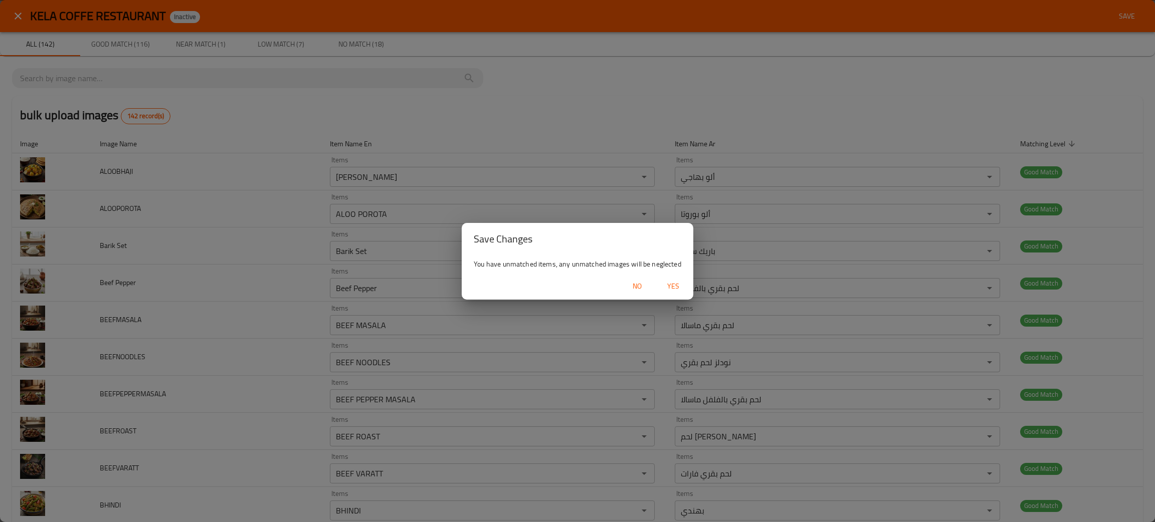
click at [674, 289] on span "Yes" at bounding box center [673, 286] width 24 height 13
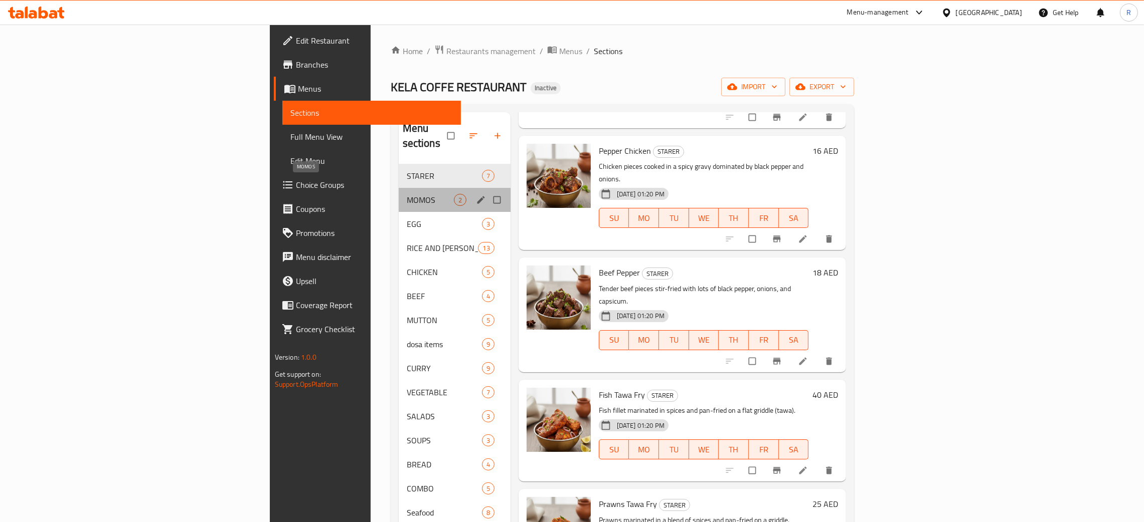
click at [407, 194] on span "MOMOS" at bounding box center [430, 200] width 47 height 12
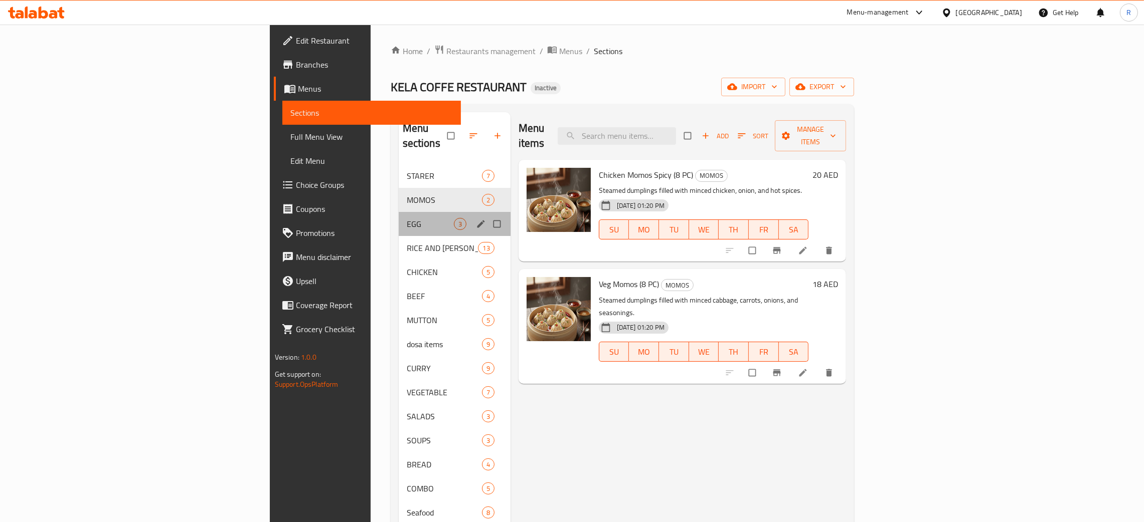
click at [399, 212] on div "EGG 3" at bounding box center [455, 224] width 112 height 24
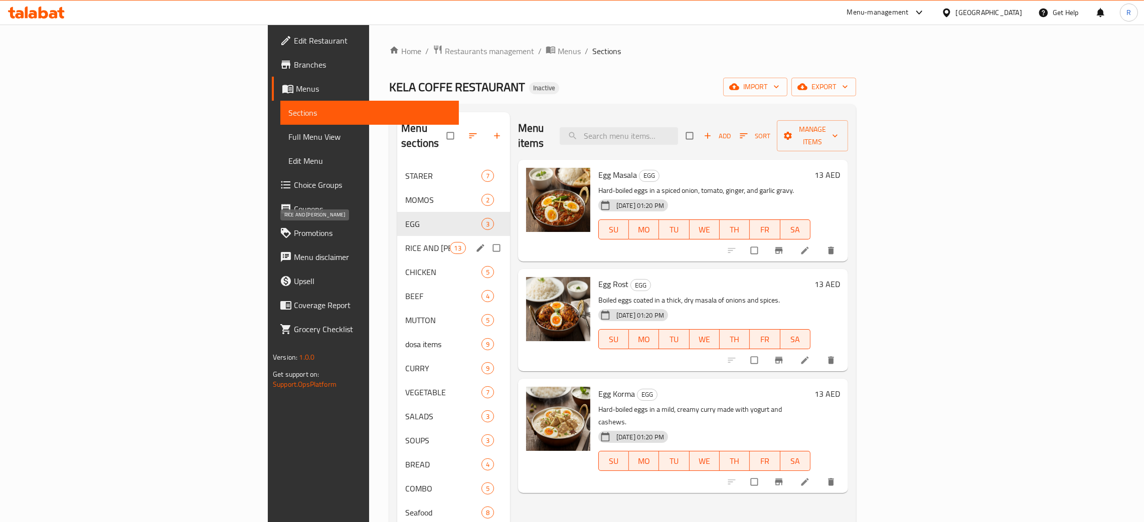
click at [405, 242] on span "RICE AND [PERSON_NAME]" at bounding box center [427, 248] width 44 height 12
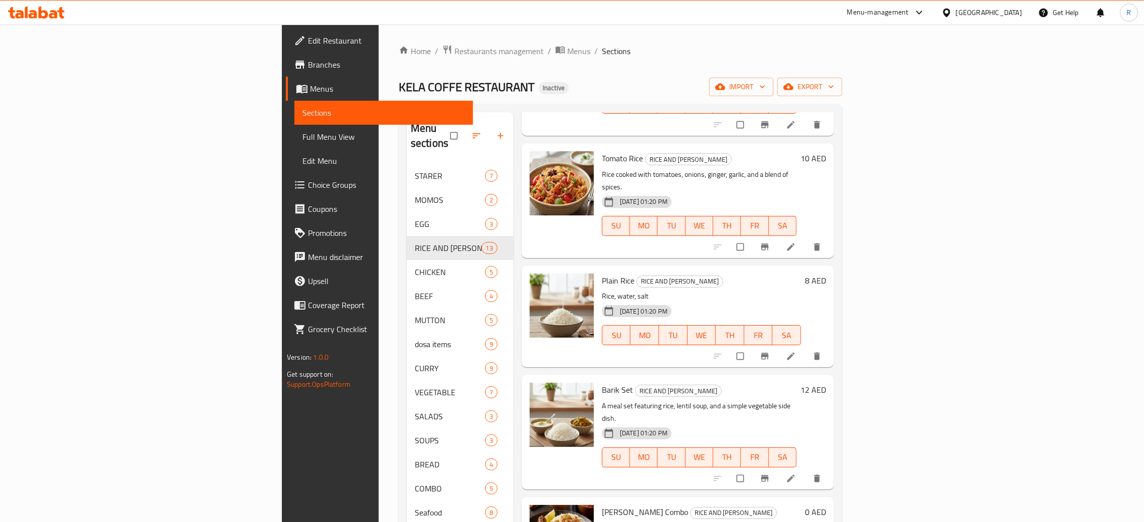
scroll to position [925, 0]
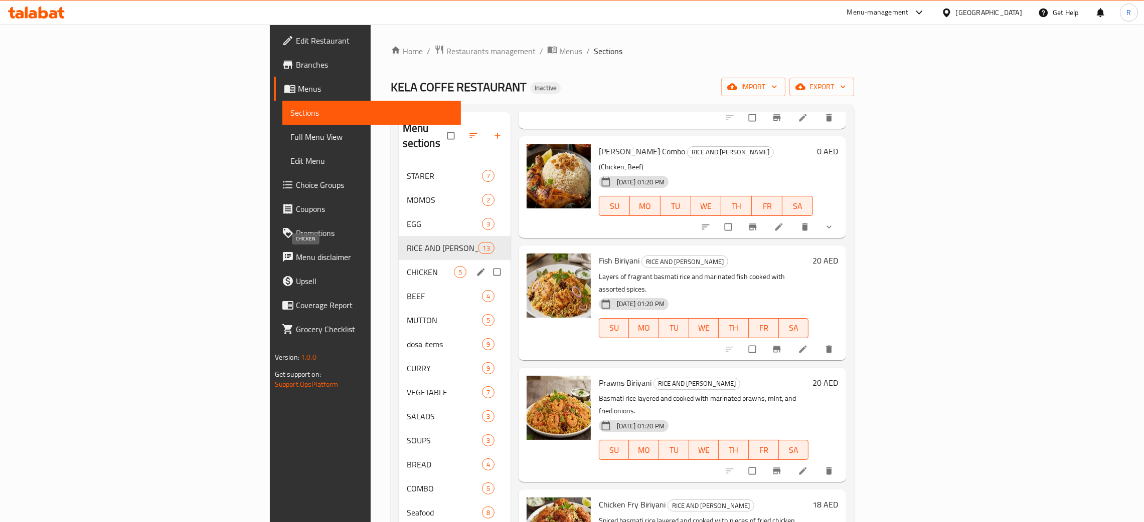
click at [407, 266] on span "CHICKEN" at bounding box center [430, 272] width 47 height 12
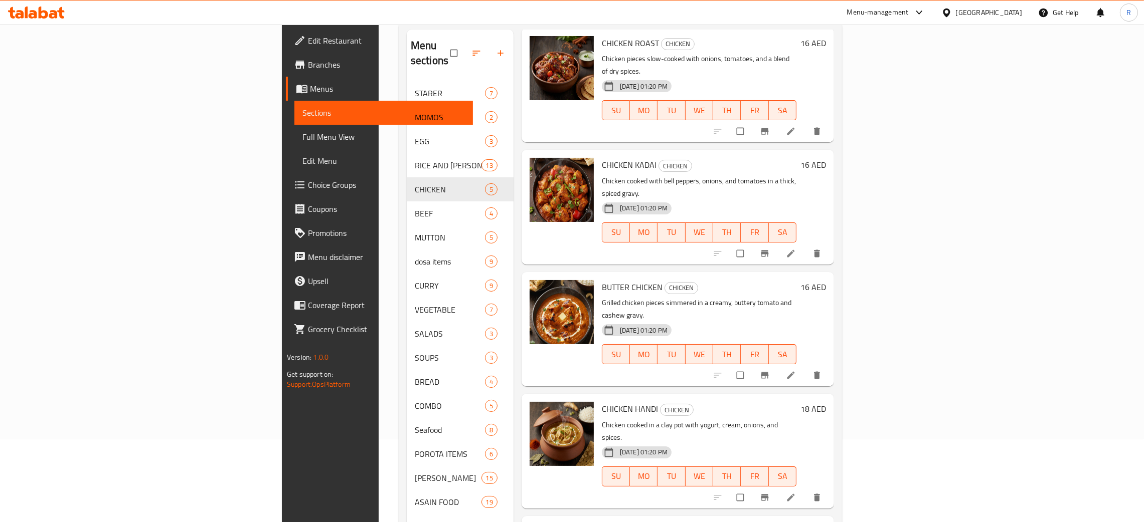
scroll to position [141, 0]
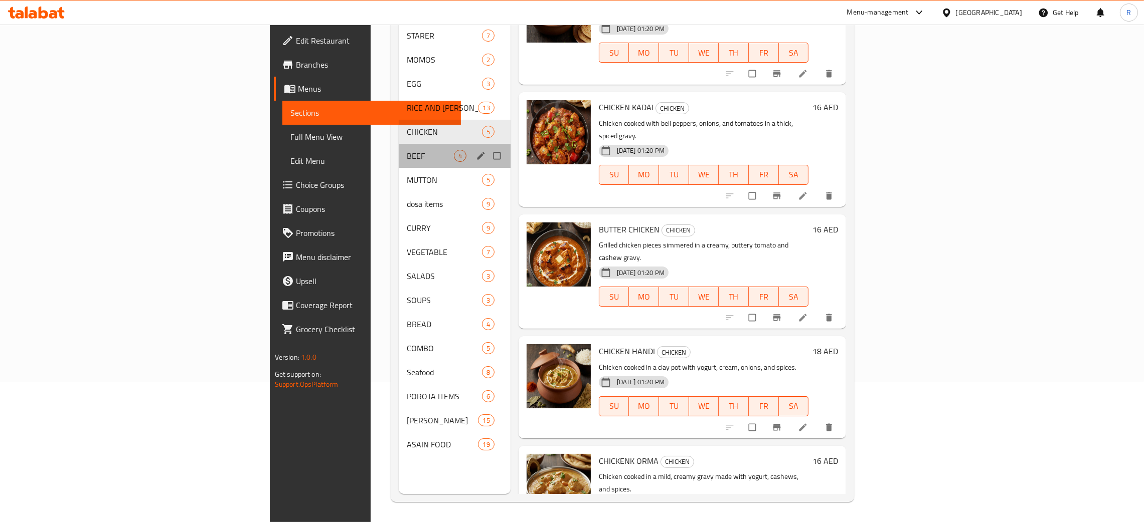
click at [399, 146] on div "BEEF 4" at bounding box center [455, 156] width 112 height 24
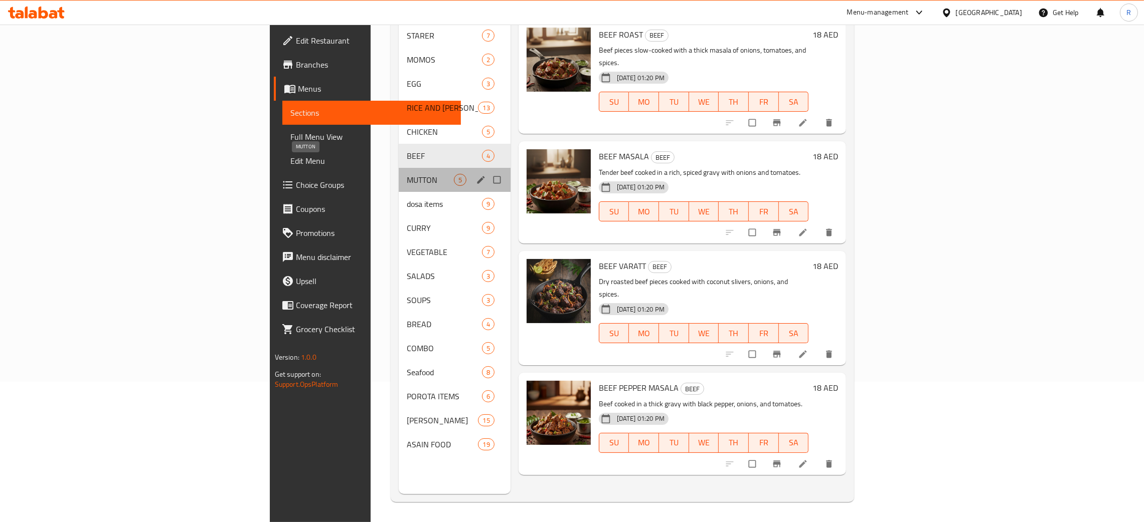
click at [407, 174] on span "MUTTON" at bounding box center [430, 180] width 47 height 12
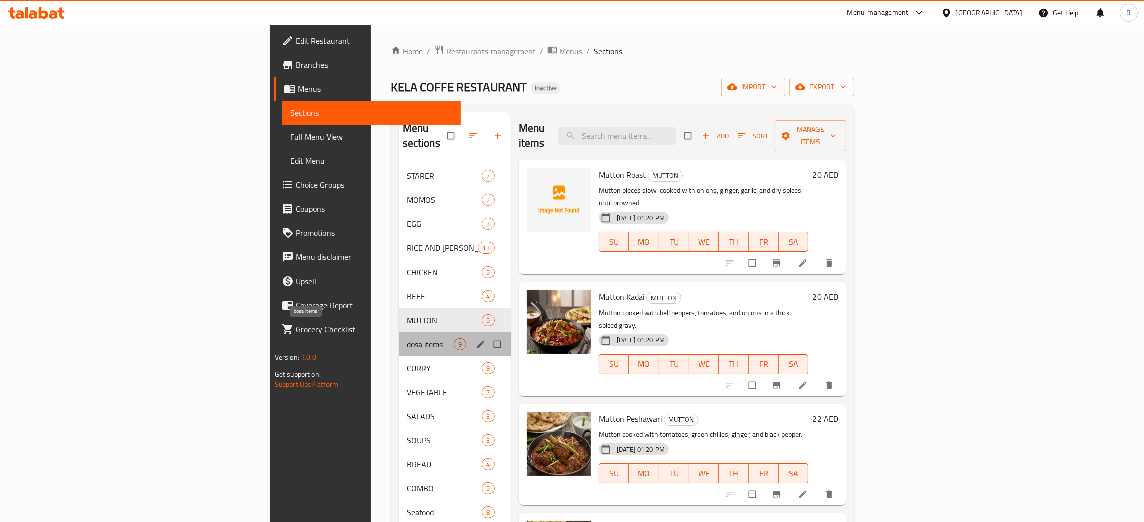
click at [407, 338] on span "dosa items" at bounding box center [430, 344] width 47 height 12
